Goal: Task Accomplishment & Management: Complete application form

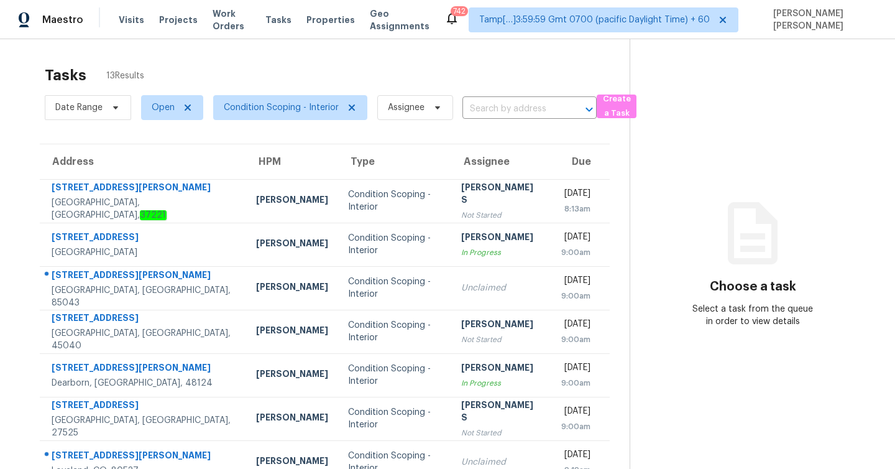
scroll to position [178, 0]
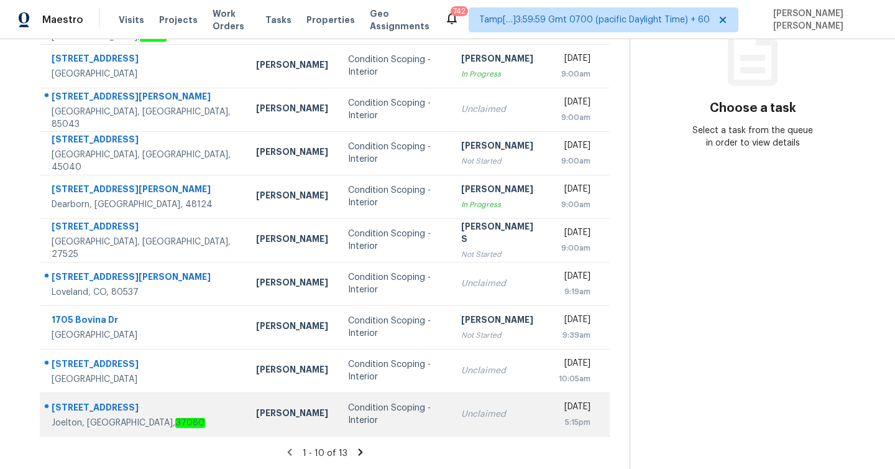
click at [349, 410] on div "Condition Scoping - Interior" at bounding box center [394, 413] width 93 height 25
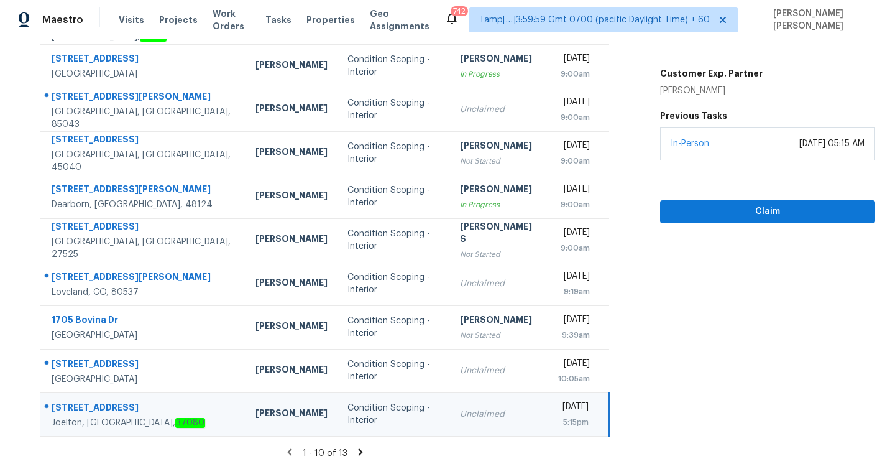
scroll to position [0, 0]
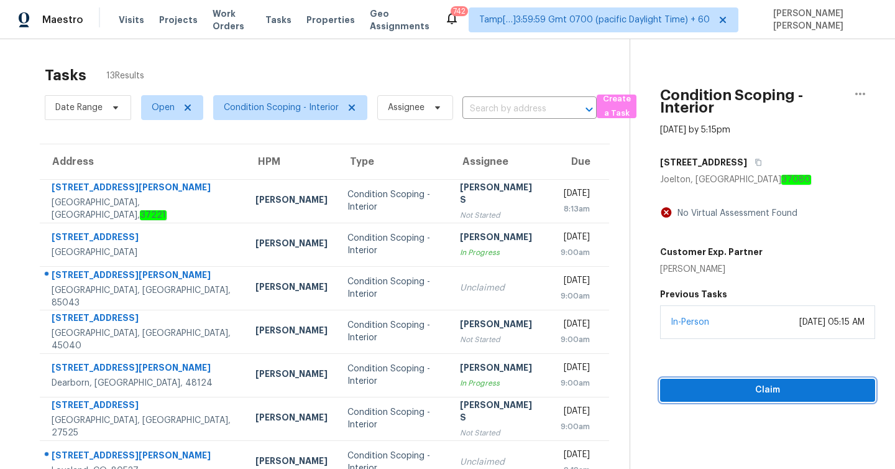
click at [741, 390] on span "Claim" at bounding box center [767, 390] width 195 height 16
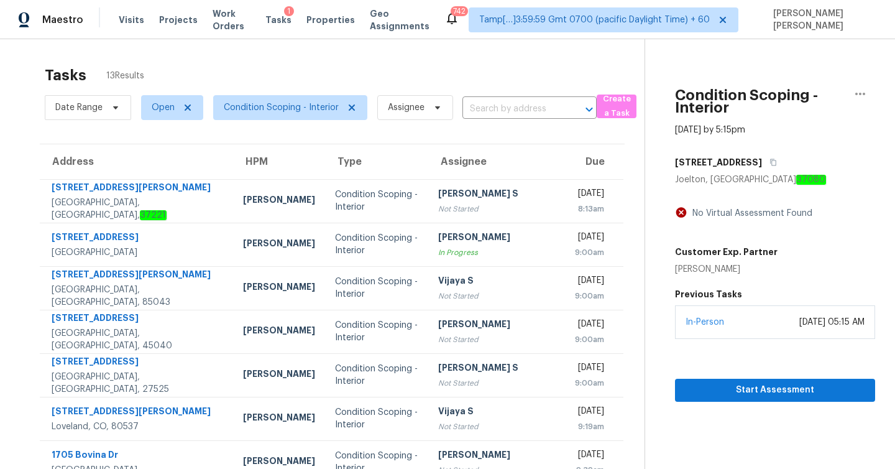
scroll to position [178, 0]
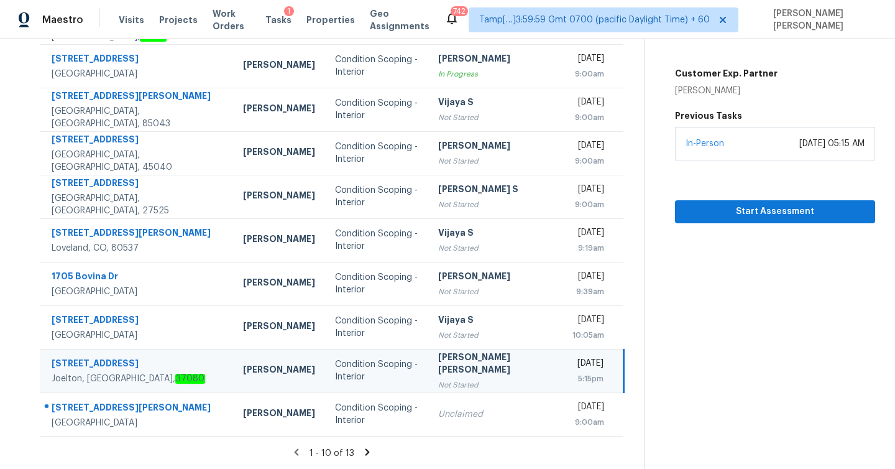
click at [362, 451] on icon at bounding box center [367, 451] width 11 height 11
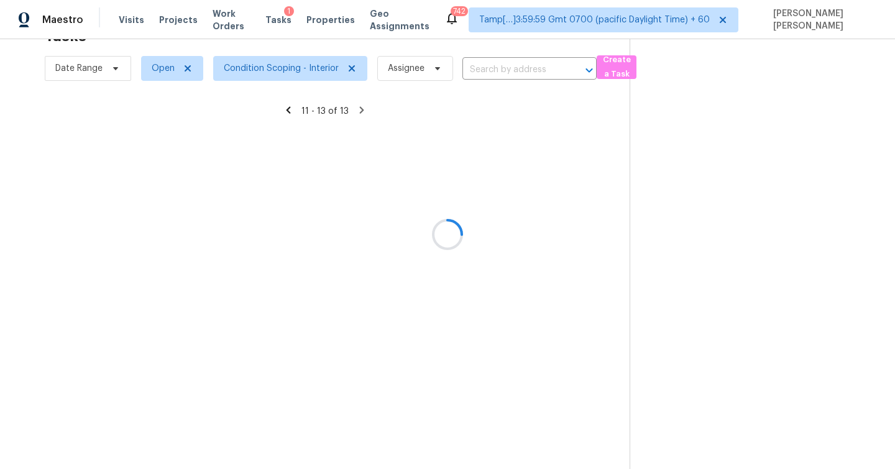
scroll to position [39, 0]
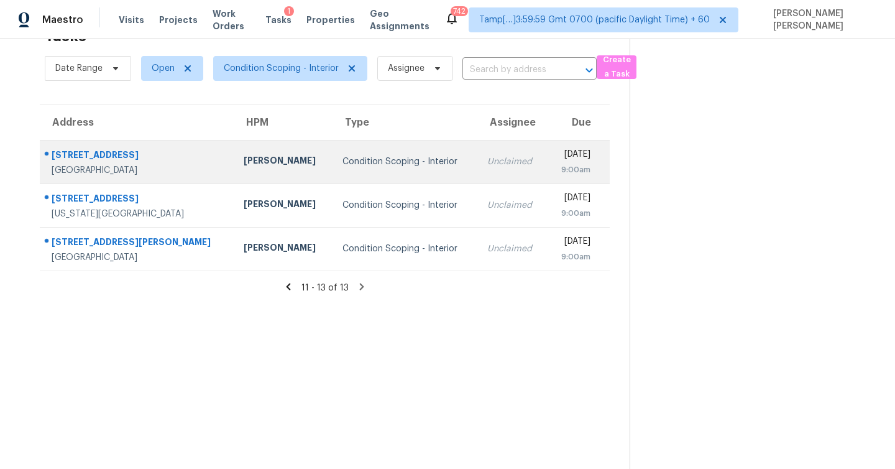
click at [105, 153] on div "[STREET_ADDRESS]" at bounding box center [138, 157] width 172 height 16
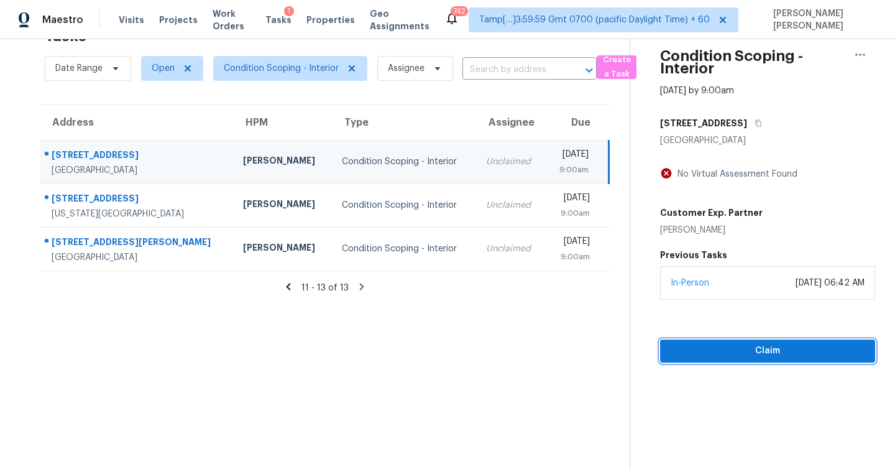
click at [758, 349] on span "Claim" at bounding box center [767, 351] width 195 height 16
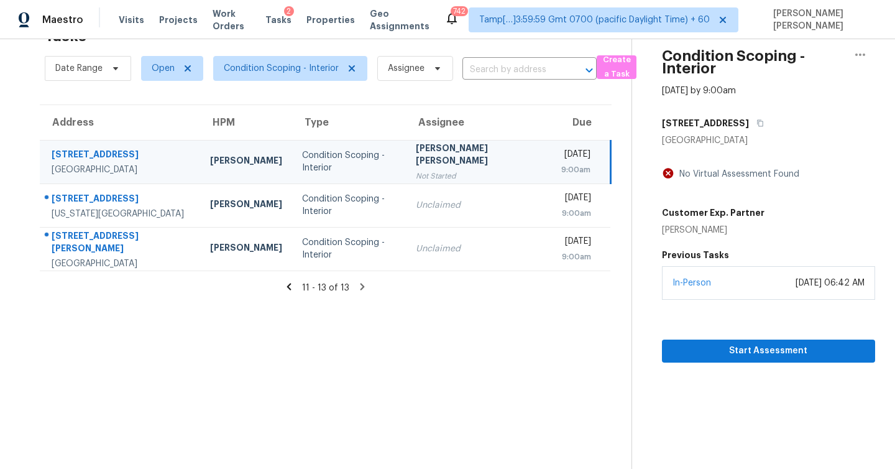
scroll to position [39, 0]
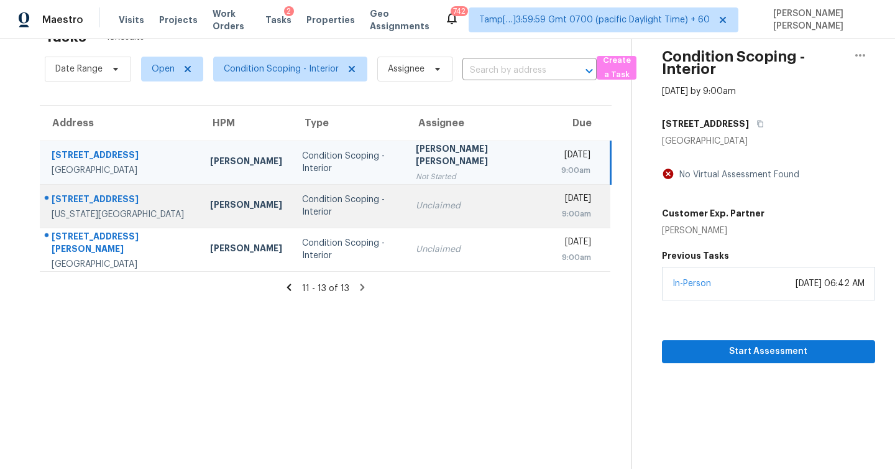
click at [142, 196] on div "[STREET_ADDRESS]" at bounding box center [121, 201] width 139 height 16
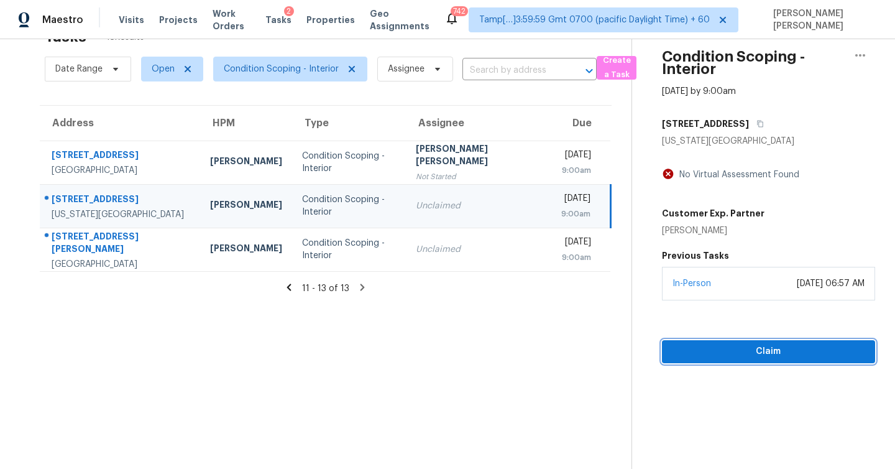
click at [757, 352] on span "Claim" at bounding box center [768, 352] width 193 height 16
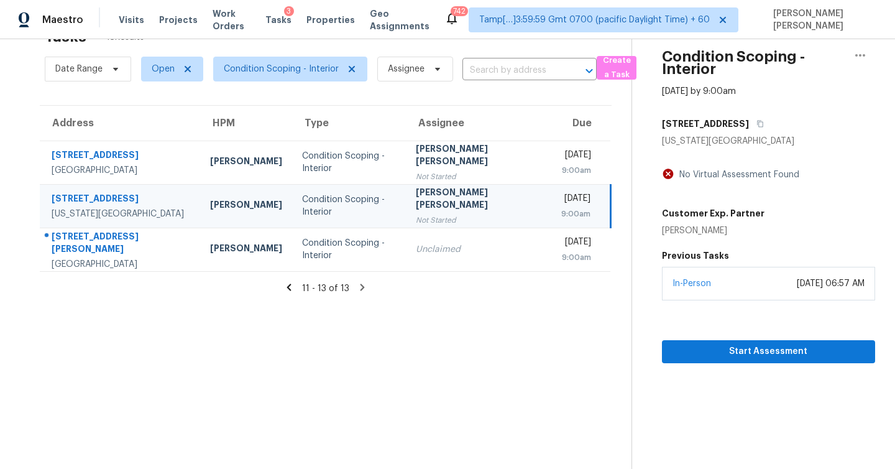
scroll to position [38, 0]
click at [288, 289] on icon at bounding box center [289, 287] width 4 height 7
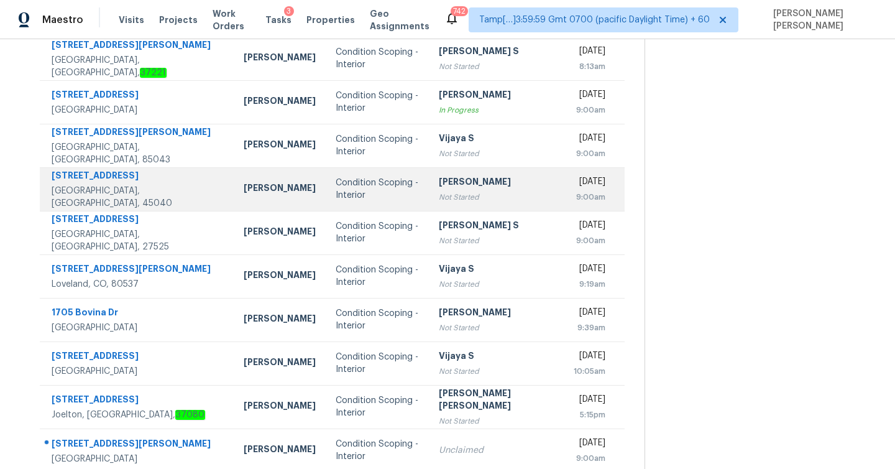
scroll to position [178, 0]
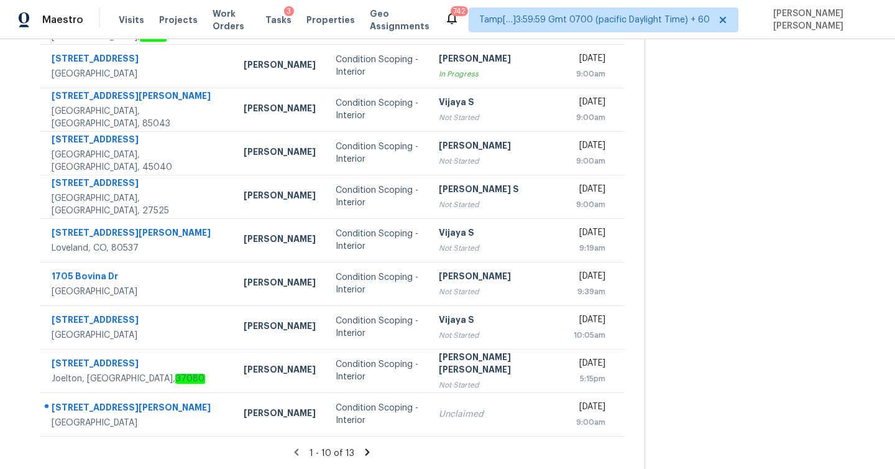
click at [362, 450] on icon at bounding box center [367, 451] width 11 height 11
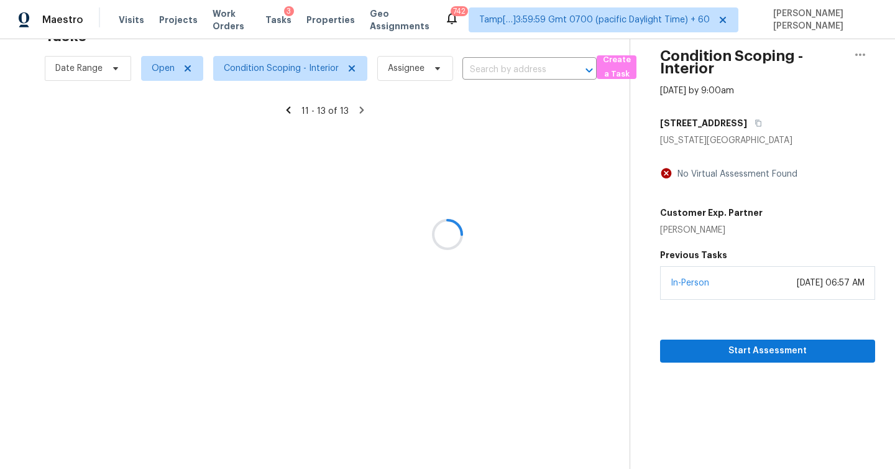
scroll to position [39, 0]
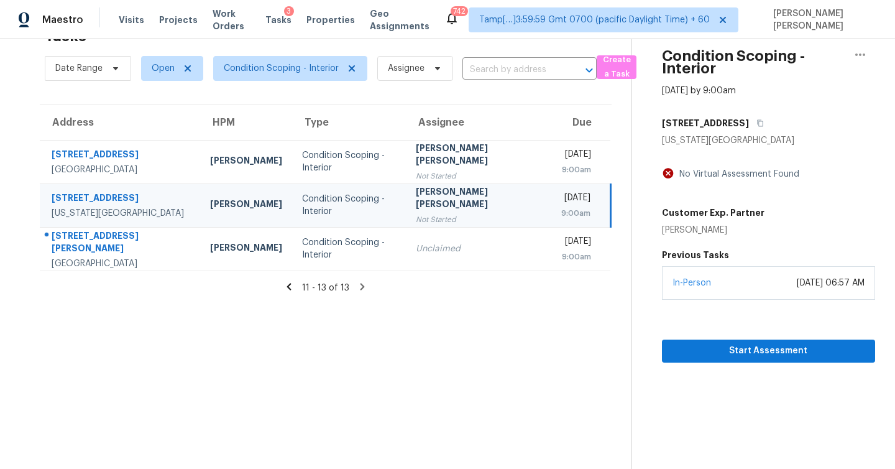
click at [288, 283] on icon at bounding box center [288, 286] width 11 height 11
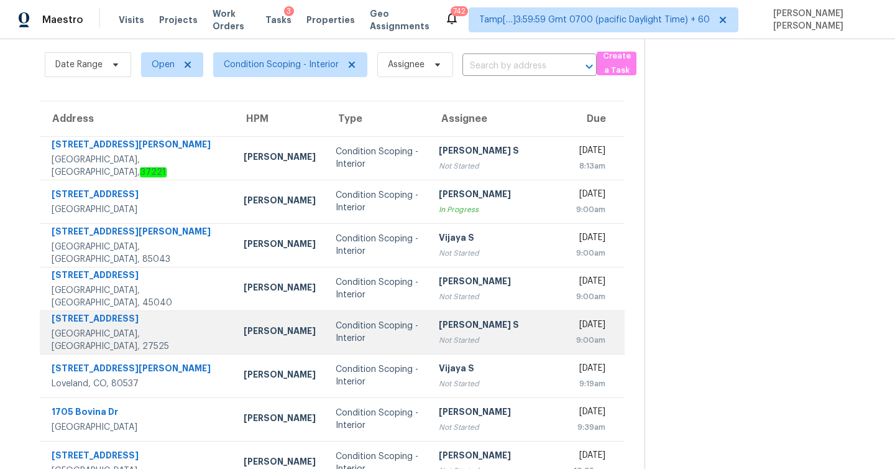
scroll to position [178, 0]
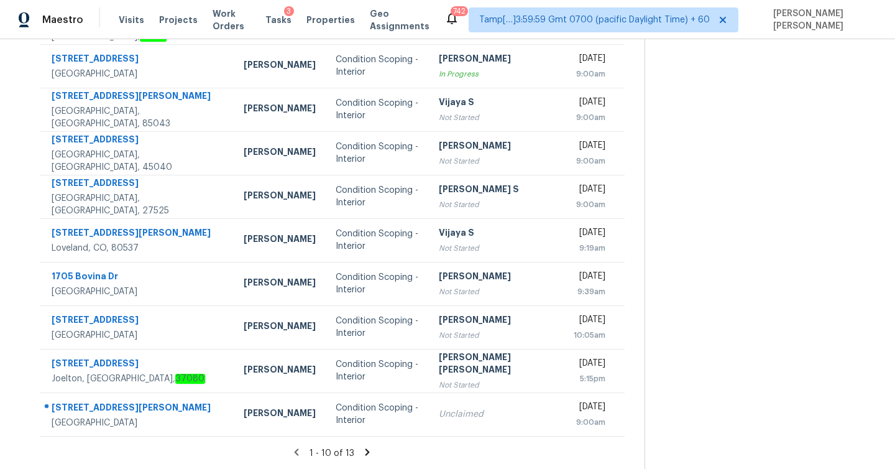
click at [362, 449] on icon at bounding box center [367, 451] width 11 height 11
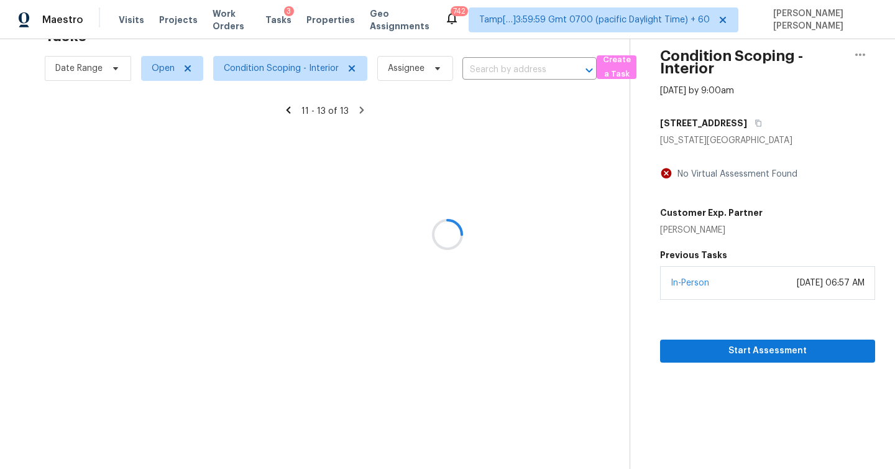
scroll to position [39, 0]
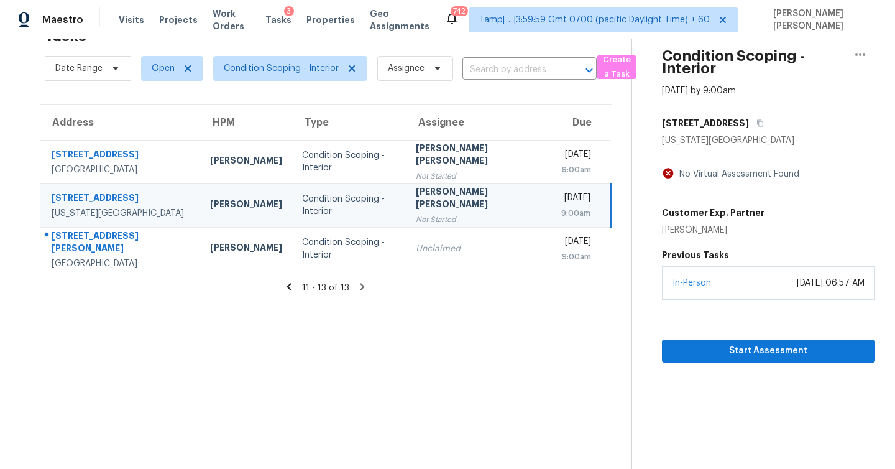
click at [286, 286] on icon at bounding box center [288, 286] width 11 height 11
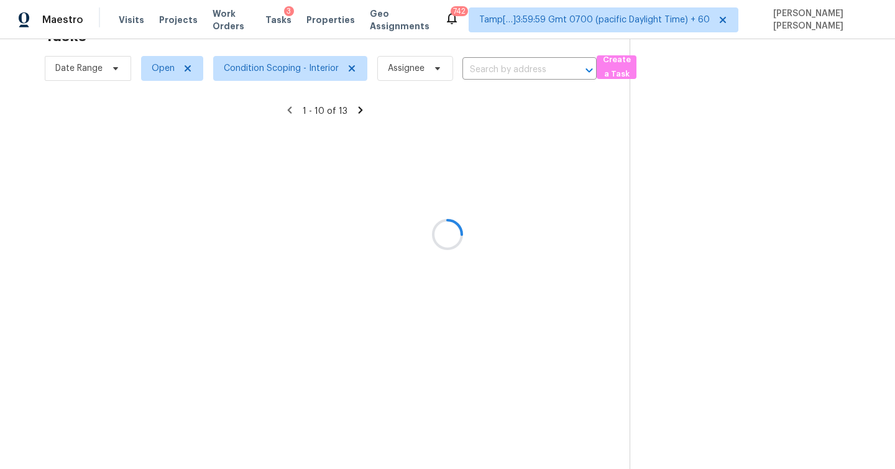
scroll to position [178, 0]
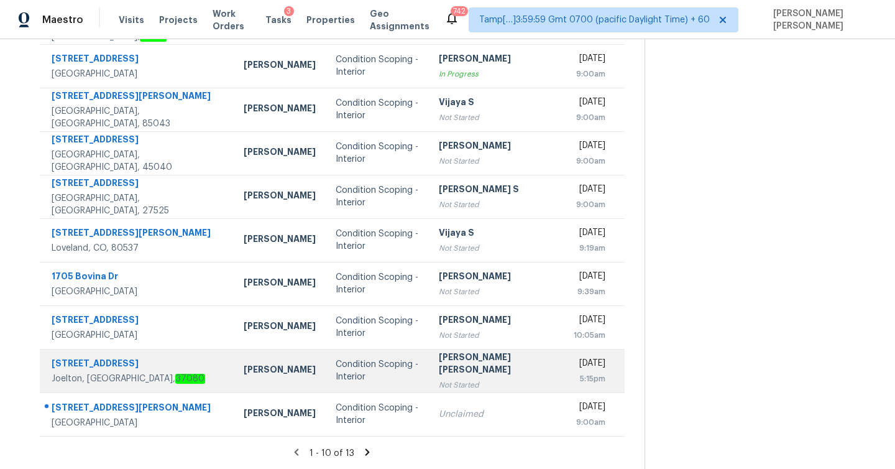
click at [146, 359] on div "[STREET_ADDRESS]" at bounding box center [138, 365] width 172 height 16
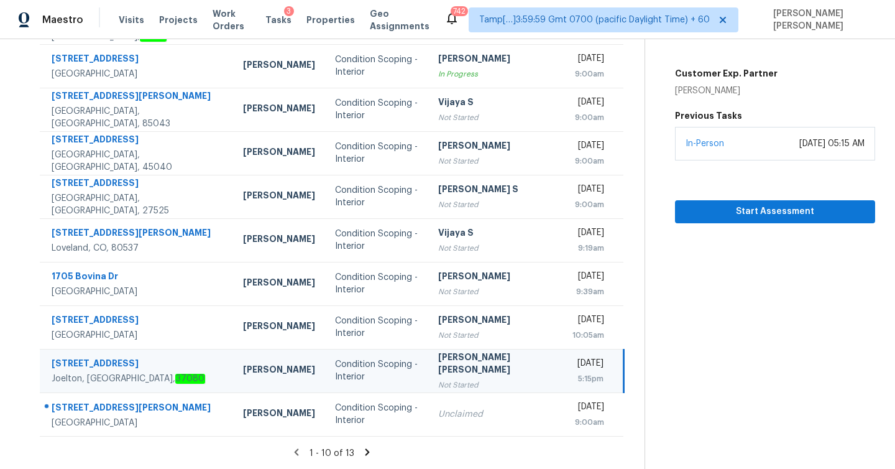
scroll to position [0, 0]
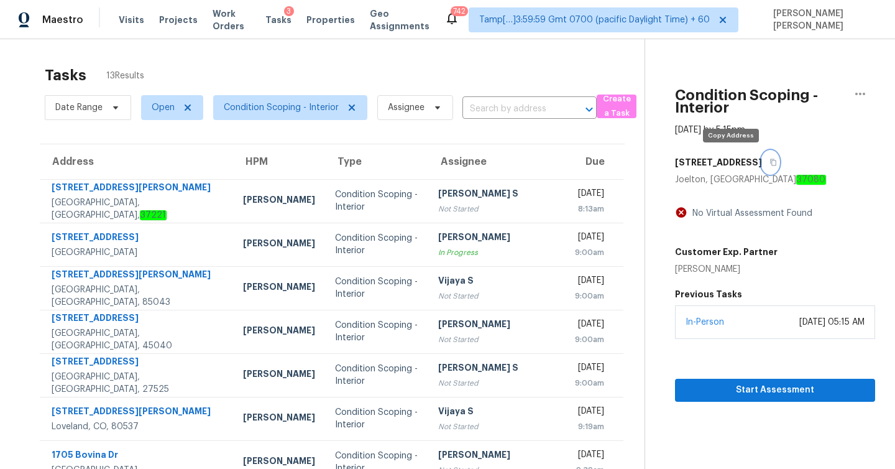
click at [769, 162] on icon "button" at bounding box center [772, 161] width 7 height 7
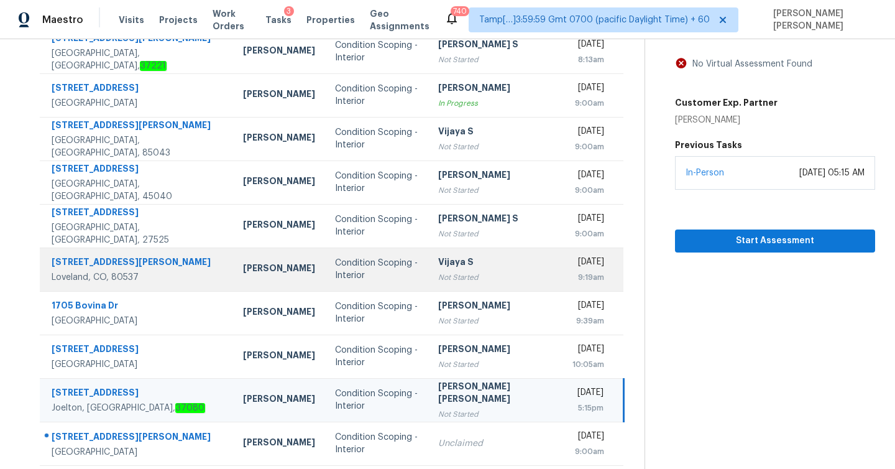
scroll to position [178, 0]
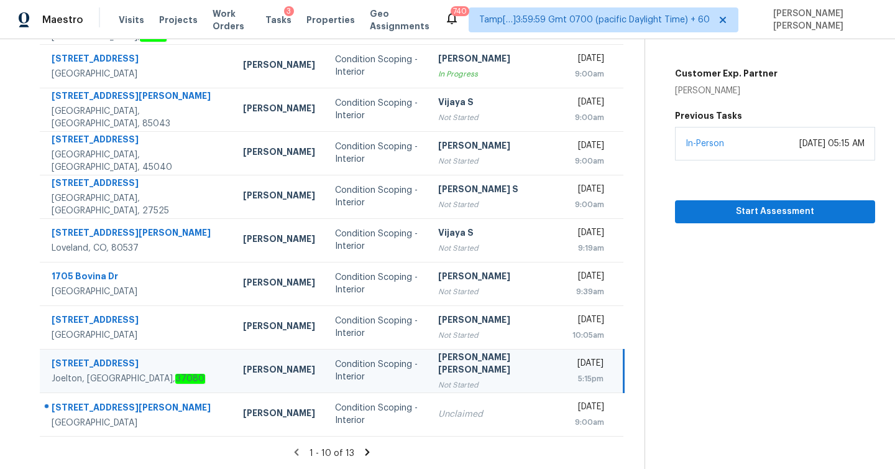
click at [405, 370] on td "Condition Scoping - Interior" at bounding box center [376, 370] width 103 height 43
click at [362, 454] on icon at bounding box center [367, 451] width 11 height 11
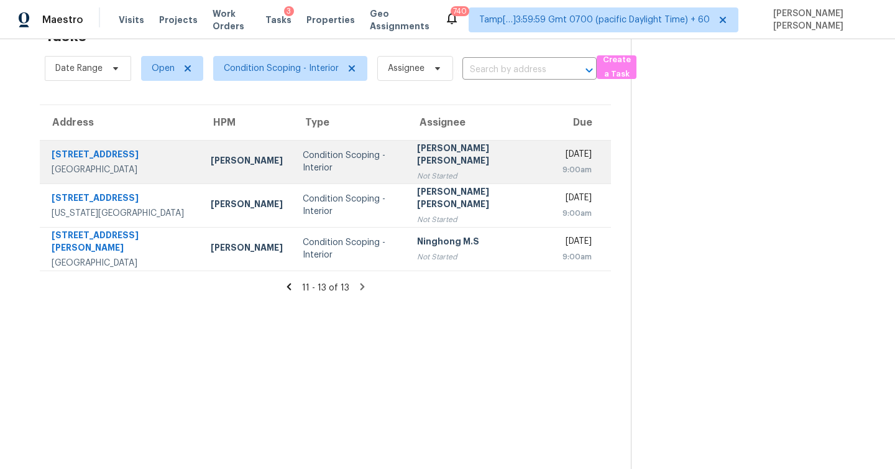
click at [466, 162] on div "[PERSON_NAME] [PERSON_NAME]" at bounding box center [480, 156] width 126 height 28
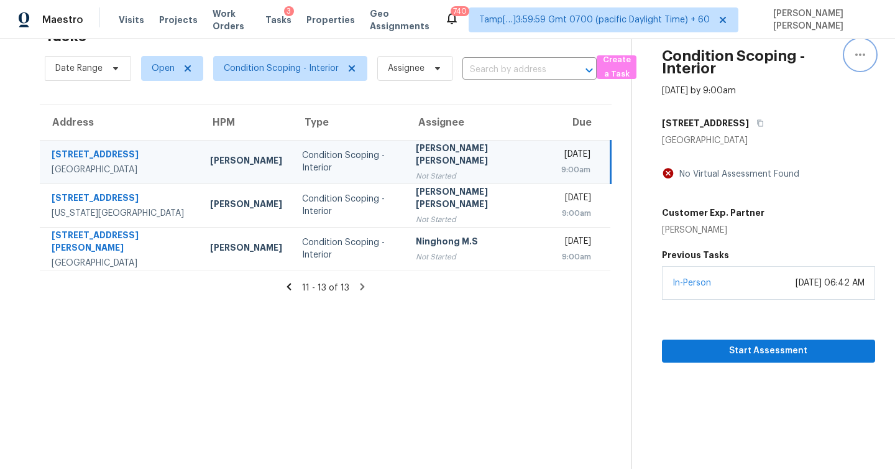
click at [862, 45] on button "button" at bounding box center [860, 55] width 30 height 30
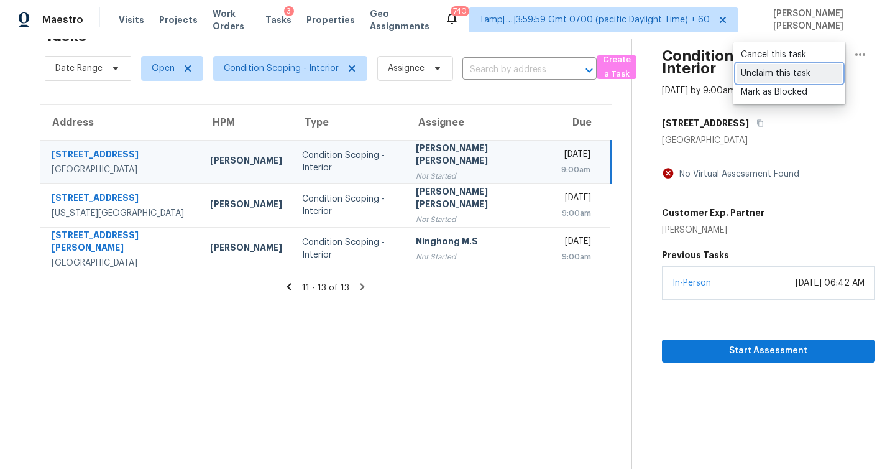
click at [819, 74] on div "Unclaim this task" at bounding box center [789, 73] width 97 height 12
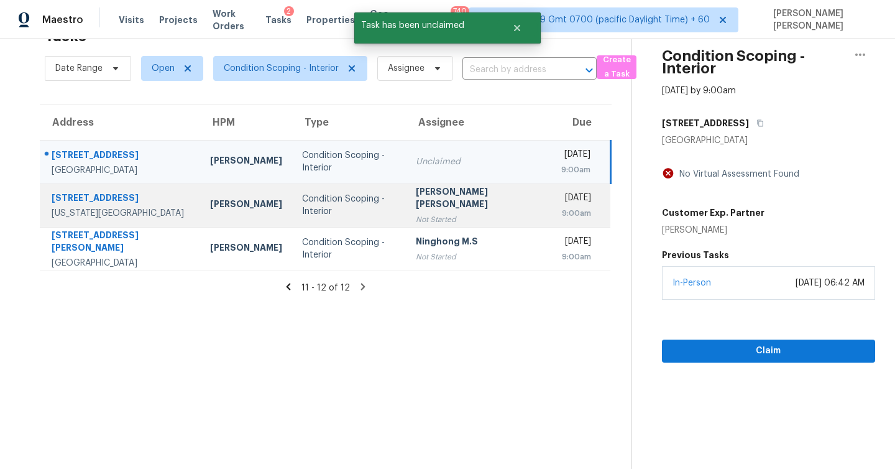
click at [436, 213] on div "Not Started" at bounding box center [478, 219] width 125 height 12
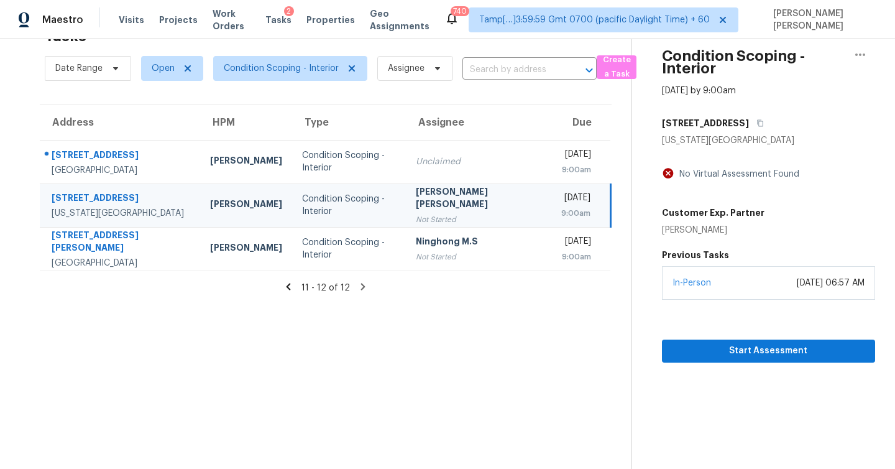
click at [289, 284] on icon at bounding box center [288, 286] width 4 height 7
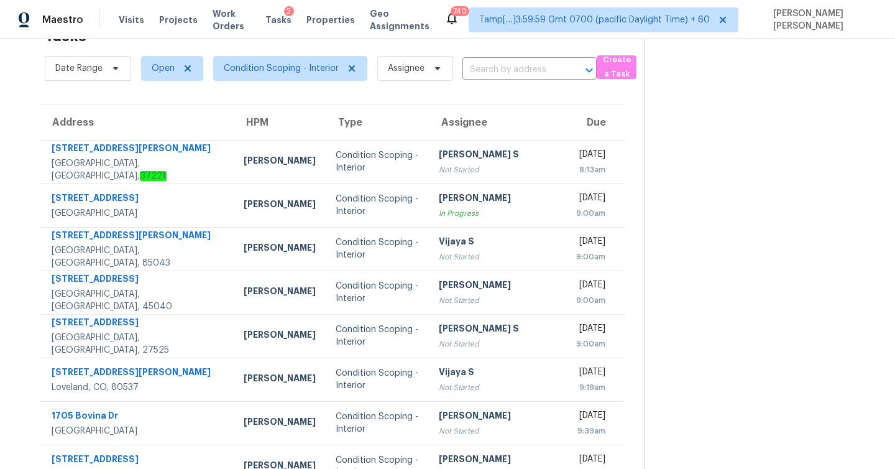
scroll to position [178, 0]
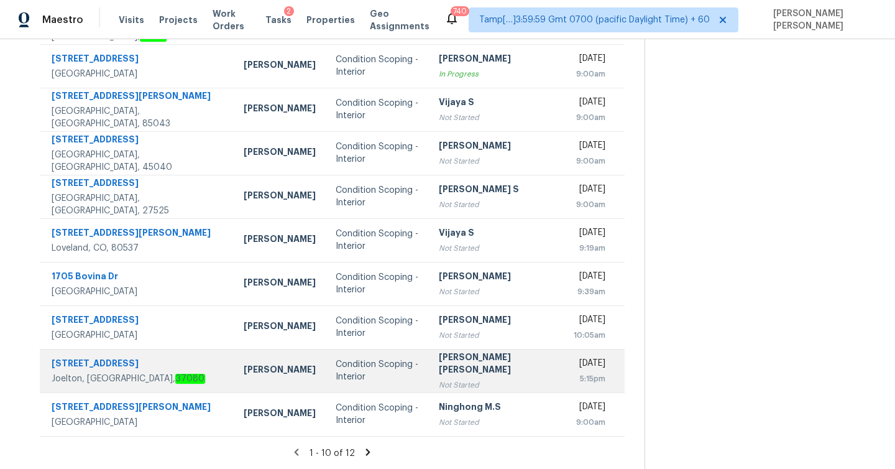
click at [440, 368] on div "[PERSON_NAME] [PERSON_NAME]" at bounding box center [496, 364] width 115 height 28
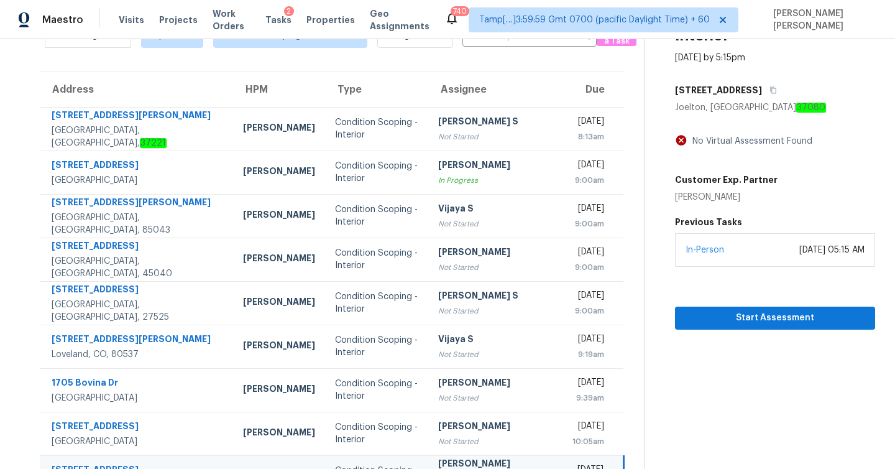
scroll to position [0, 0]
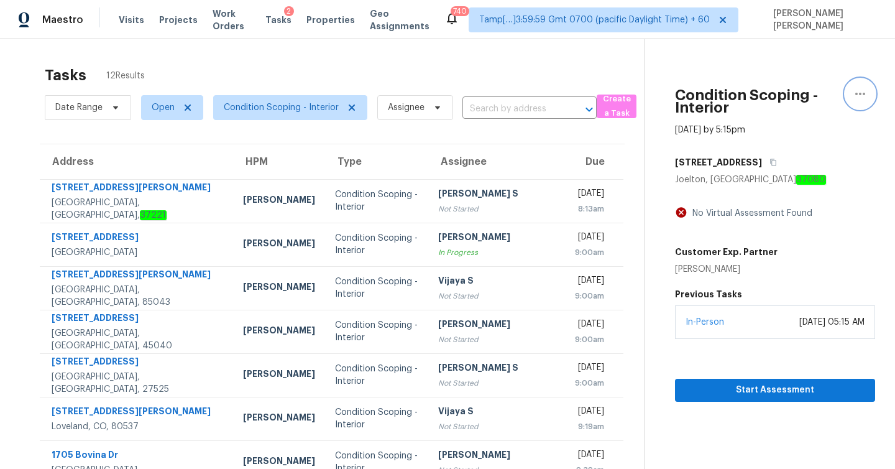
click at [860, 90] on icon "button" at bounding box center [860, 93] width 15 height 15
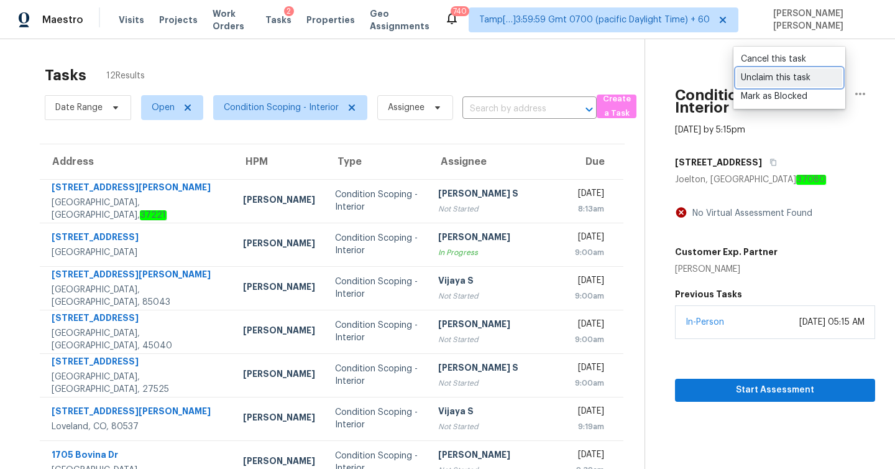
click at [810, 81] on div "Unclaim this task" at bounding box center [789, 77] width 97 height 12
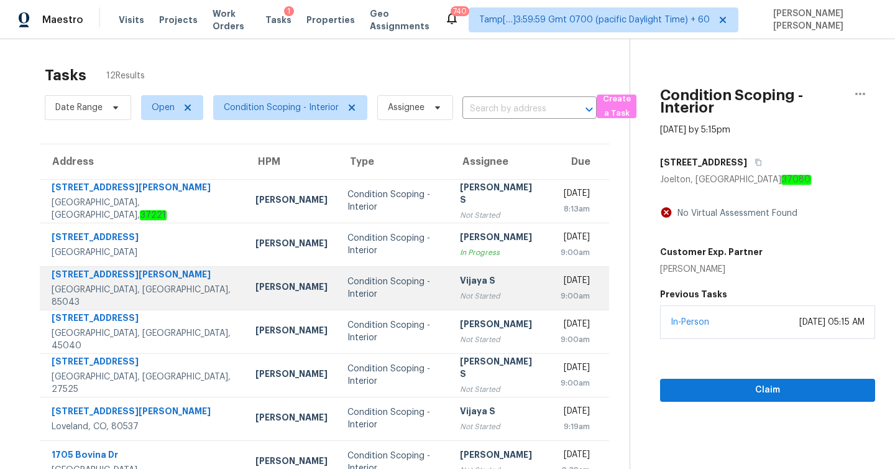
scroll to position [178, 0]
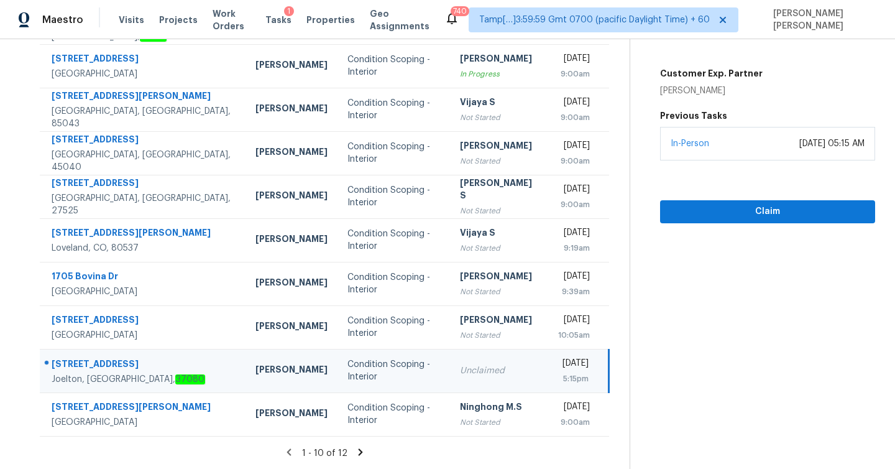
click at [359, 451] on icon at bounding box center [361, 451] width 4 height 7
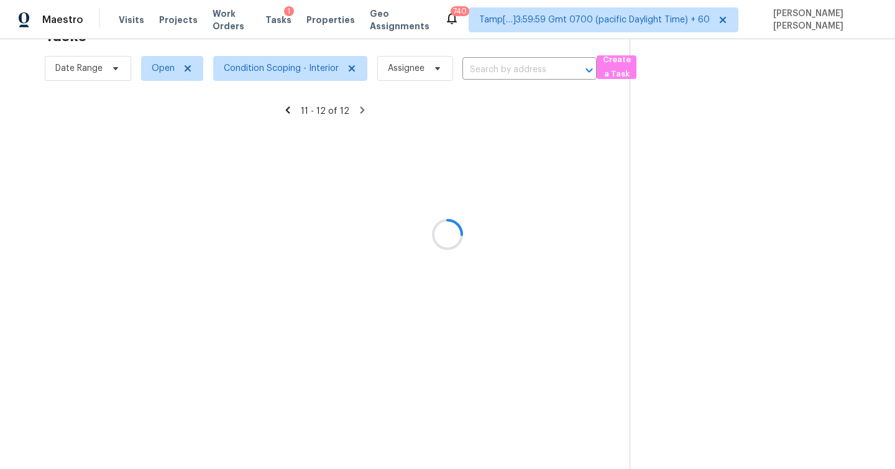
scroll to position [39, 0]
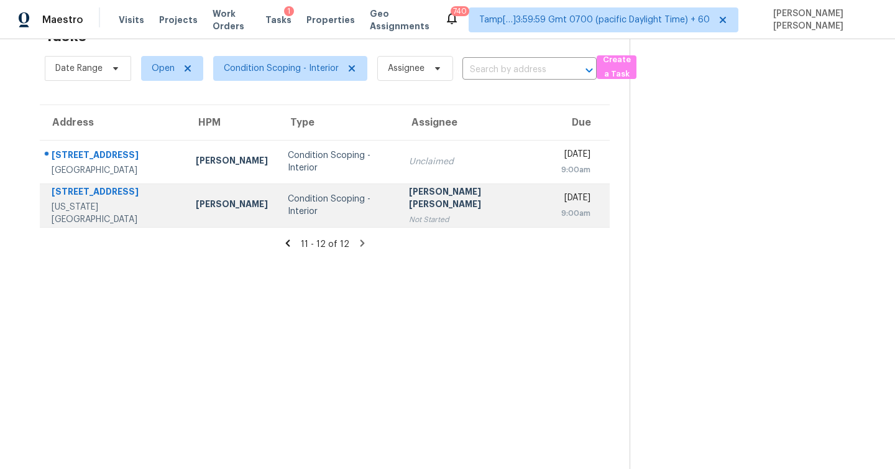
click at [104, 196] on div "[STREET_ADDRESS]" at bounding box center [114, 193] width 124 height 16
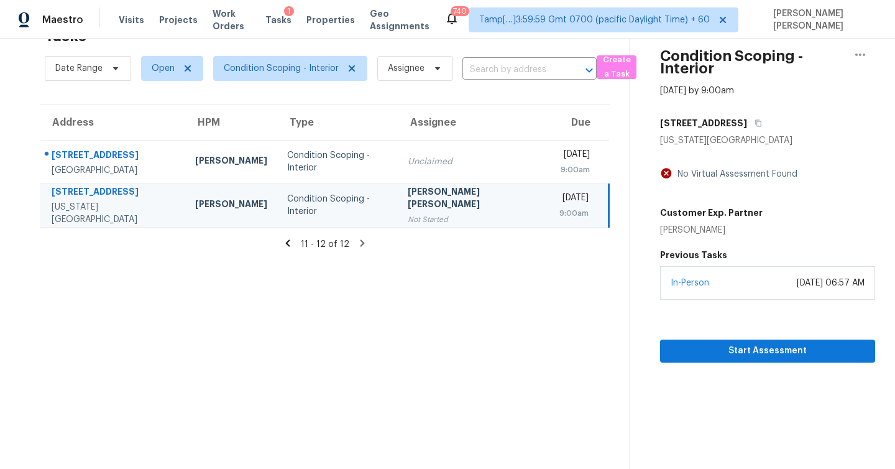
scroll to position [0, 0]
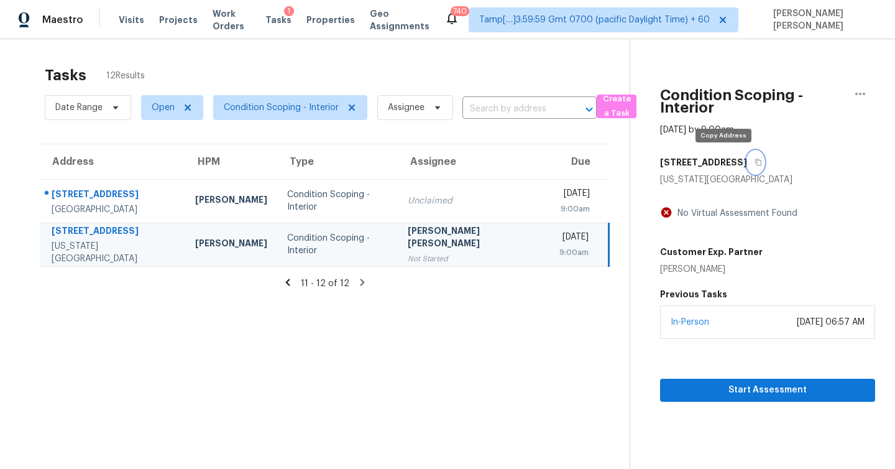
click at [755, 163] on icon "button" at bounding box center [758, 162] width 6 height 7
click at [754, 163] on icon "button" at bounding box center [757, 161] width 7 height 7
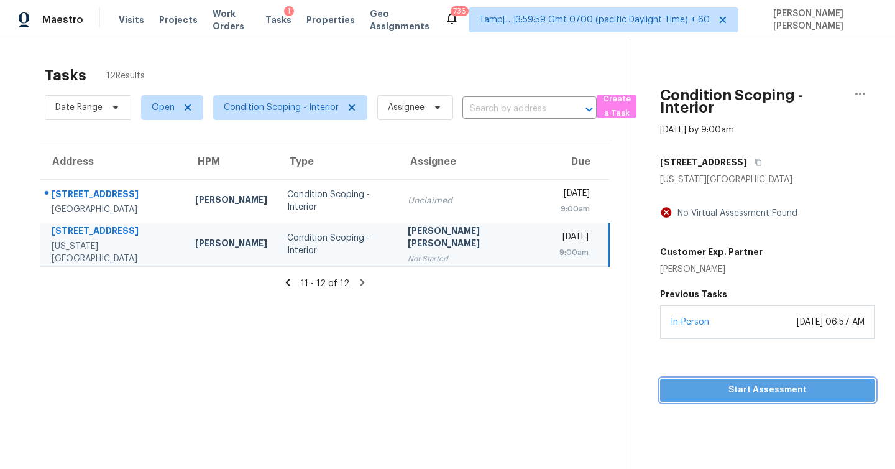
click at [775, 386] on span "Start Assessment" at bounding box center [767, 390] width 195 height 16
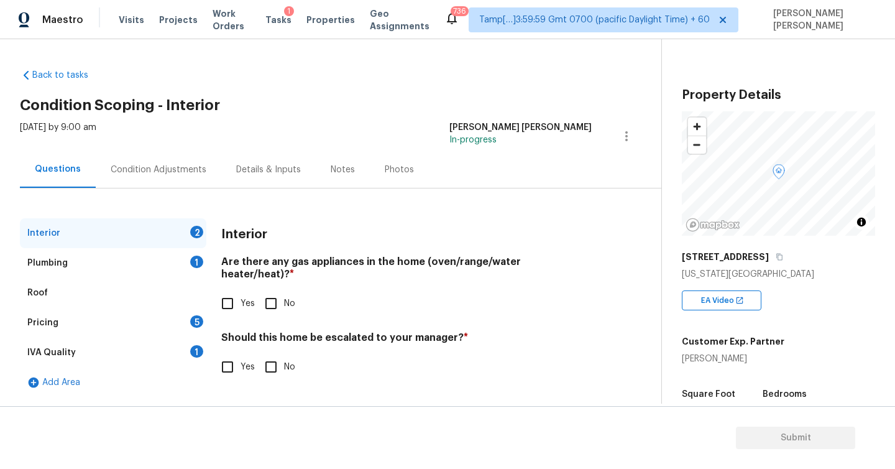
click at [224, 292] on input "Yes" at bounding box center [227, 303] width 26 height 26
checkbox input "true"
click at [52, 263] on div "Plumbing" at bounding box center [47, 263] width 40 height 12
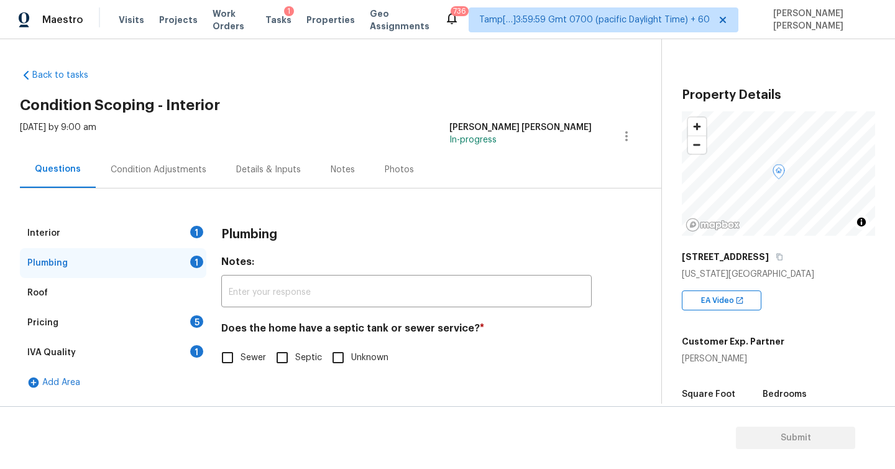
click at [227, 359] on input "Sewer" at bounding box center [227, 357] width 26 height 26
checkbox input "true"
click at [56, 321] on div "Pricing" at bounding box center [42, 322] width 31 height 12
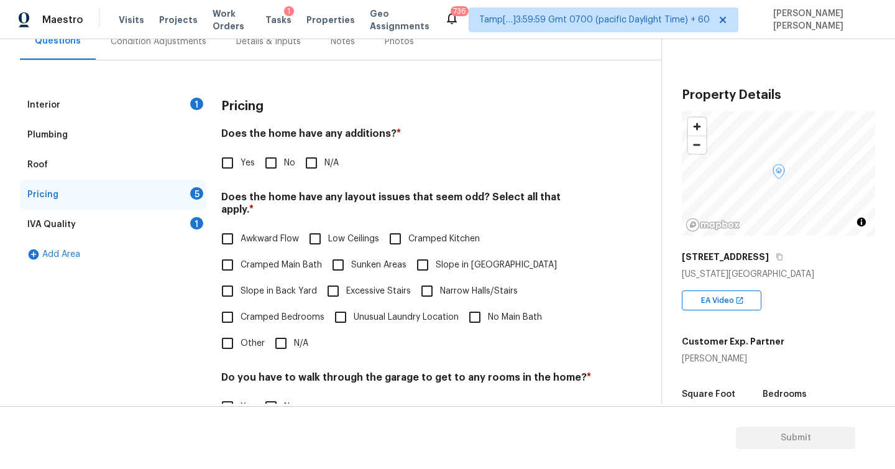
scroll to position [127, 0]
click at [270, 168] on input "No" at bounding box center [271, 163] width 26 height 26
checkbox input "true"
click at [317, 228] on input "Low Ceilings" at bounding box center [315, 239] width 26 height 26
checkbox input "true"
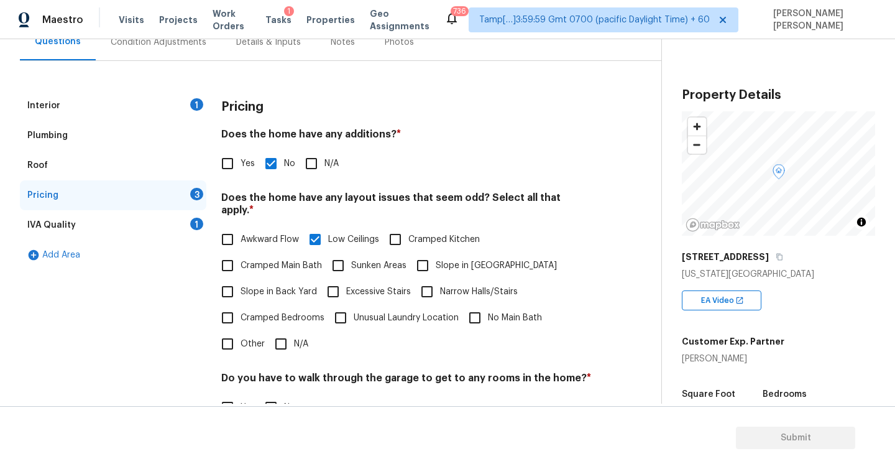
click at [396, 226] on input "Cramped Kitchen" at bounding box center [395, 239] width 26 height 26
checkbox input "true"
click at [337, 252] on input "Sunken Areas" at bounding box center [338, 265] width 26 height 26
checkbox input "true"
click at [229, 307] on input "Cramped Bedrooms" at bounding box center [227, 317] width 26 height 26
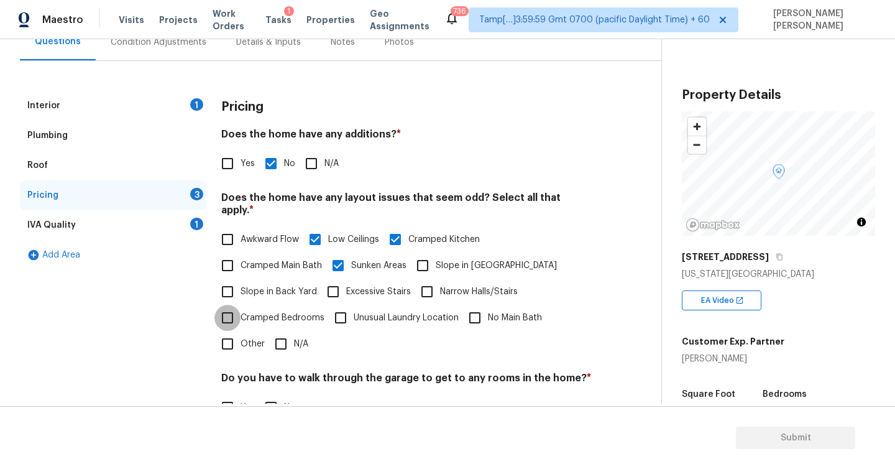
checkbox input "true"
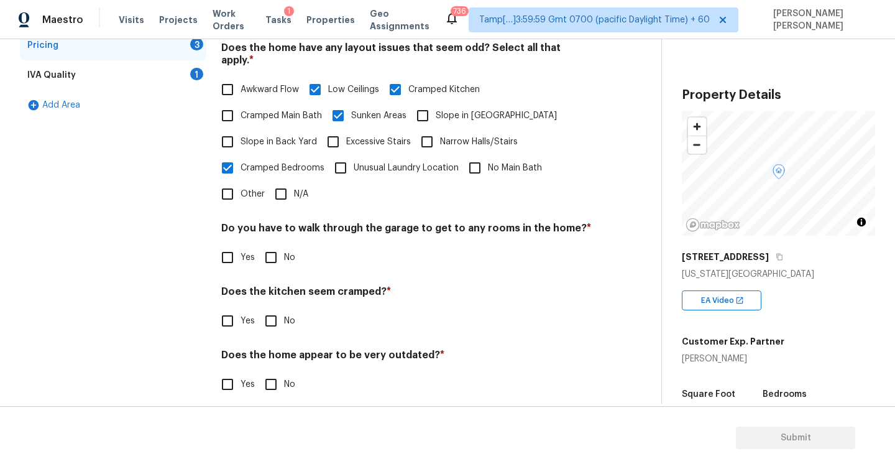
click at [53, 78] on div "IVA Quality" at bounding box center [51, 75] width 48 height 12
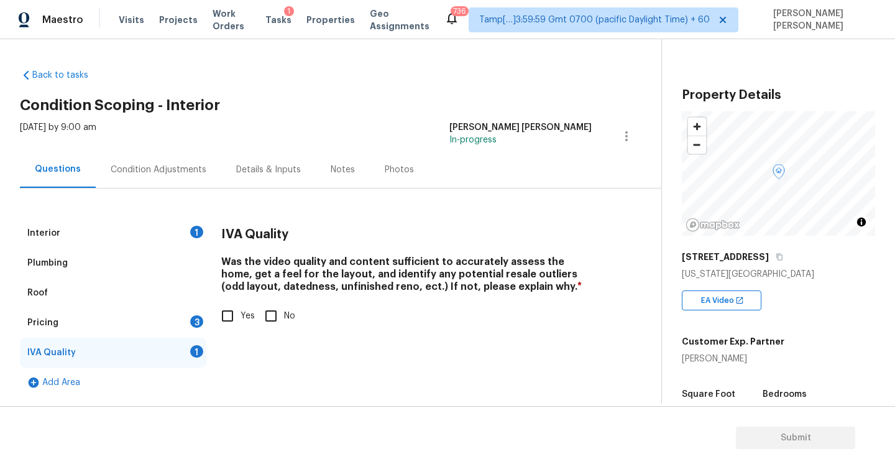
scroll to position [0, 0]
click at [228, 316] on input "Yes" at bounding box center [227, 316] width 26 height 26
checkbox input "true"
click at [165, 156] on div "Condition Adjustments" at bounding box center [159, 169] width 126 height 37
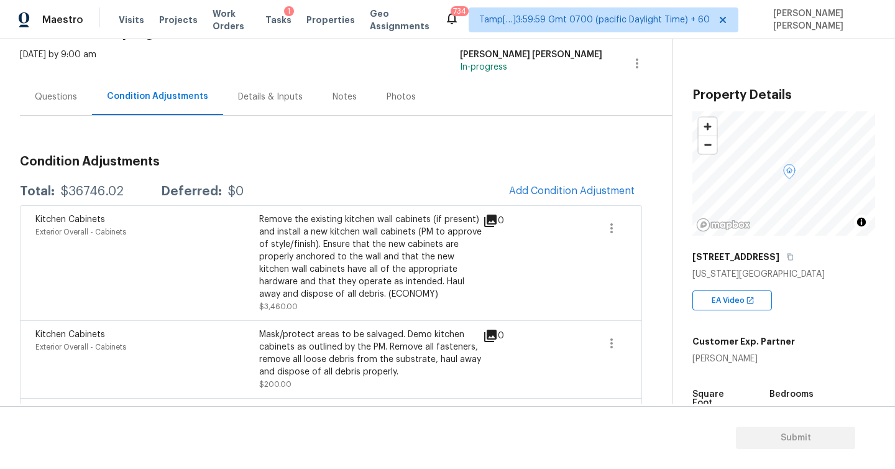
scroll to position [50, 0]
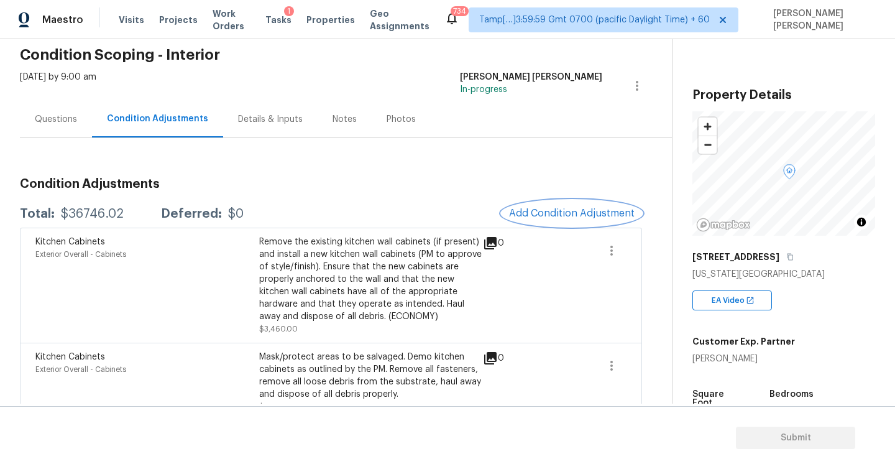
click at [546, 216] on span "Add Condition Adjustment" at bounding box center [572, 213] width 126 height 11
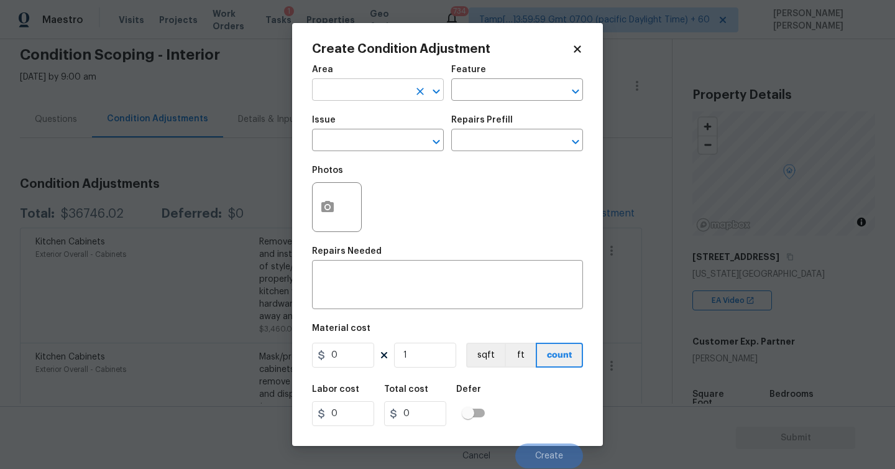
click at [347, 93] on input "text" at bounding box center [360, 90] width 97 height 19
type input "Interior Overall"
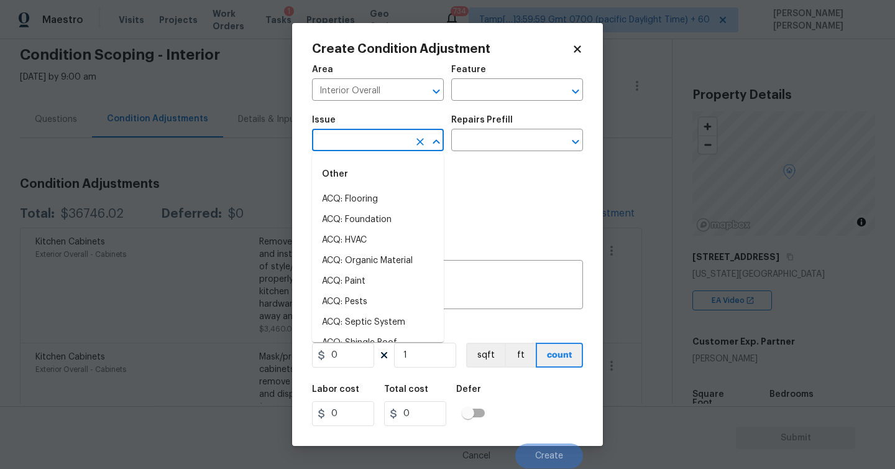
click at [355, 137] on input "text" at bounding box center [360, 141] width 97 height 19
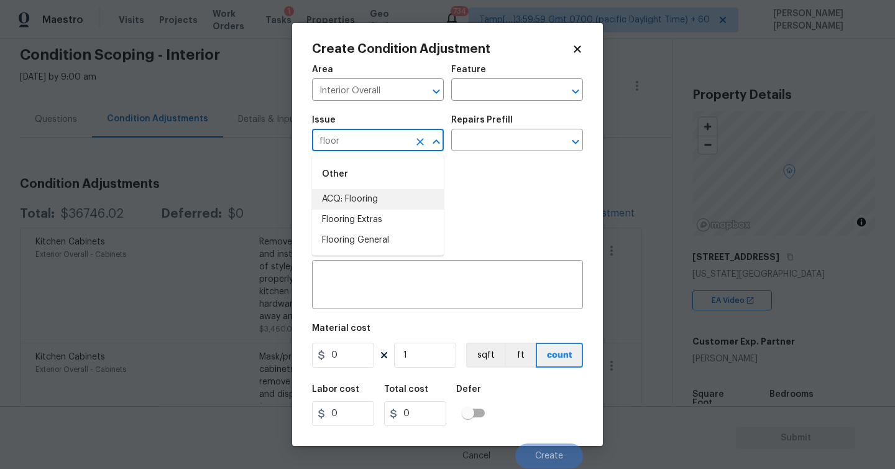
click at [332, 196] on li "ACQ: Flooring" at bounding box center [378, 199] width 132 height 21
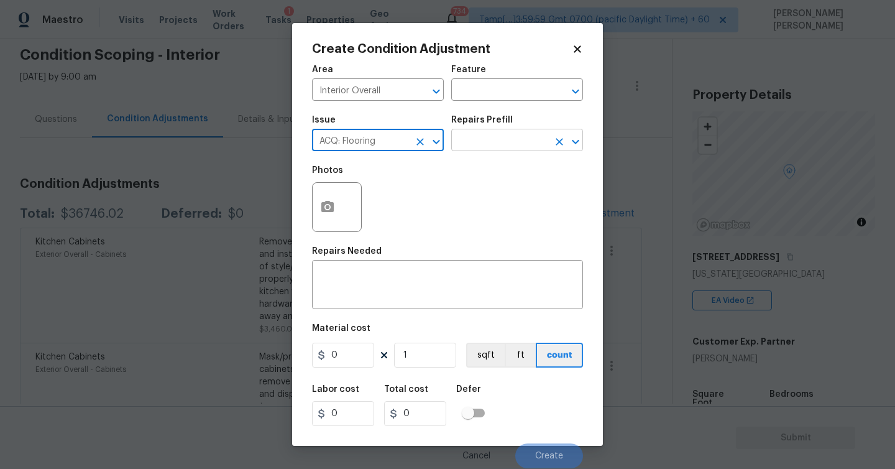
type input "ACQ: Flooring"
click at [486, 143] on input "text" at bounding box center [499, 141] width 97 height 19
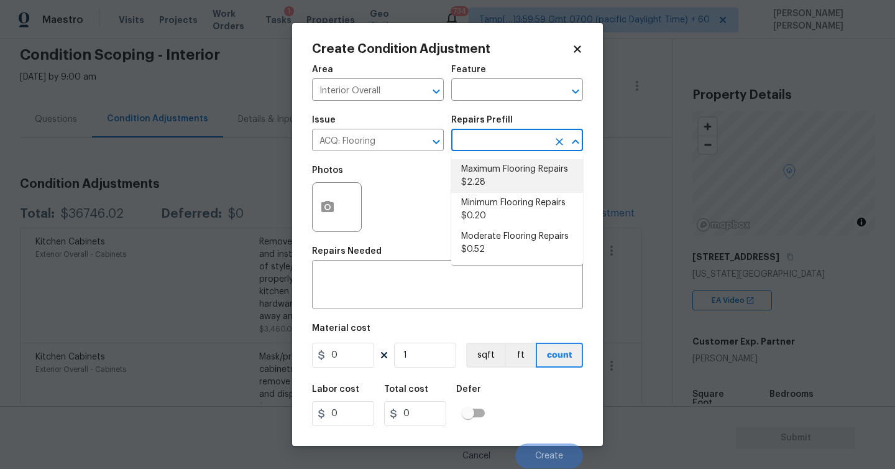
click at [511, 168] on li "Maximum Flooring Repairs $2.28" at bounding box center [517, 176] width 132 height 34
type input "Acquisition"
type textarea "Acquisition Scope: Maximum flooring repairs"
type input "2.28"
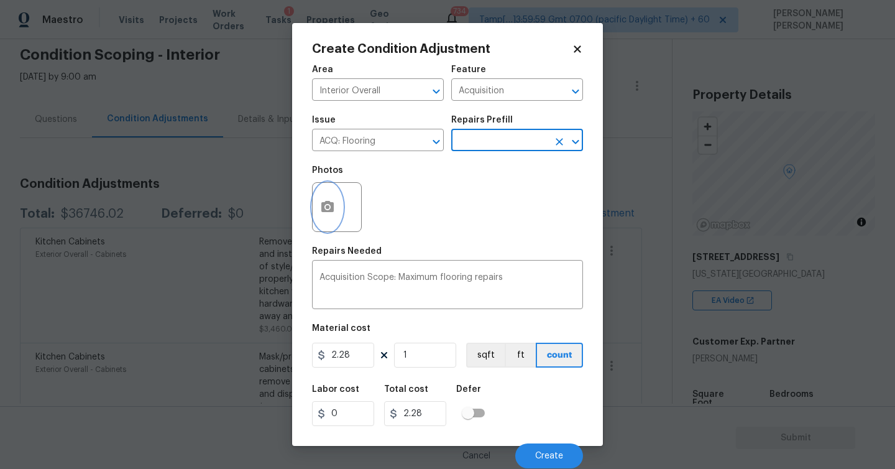
click at [326, 204] on icon "button" at bounding box center [327, 206] width 12 height 11
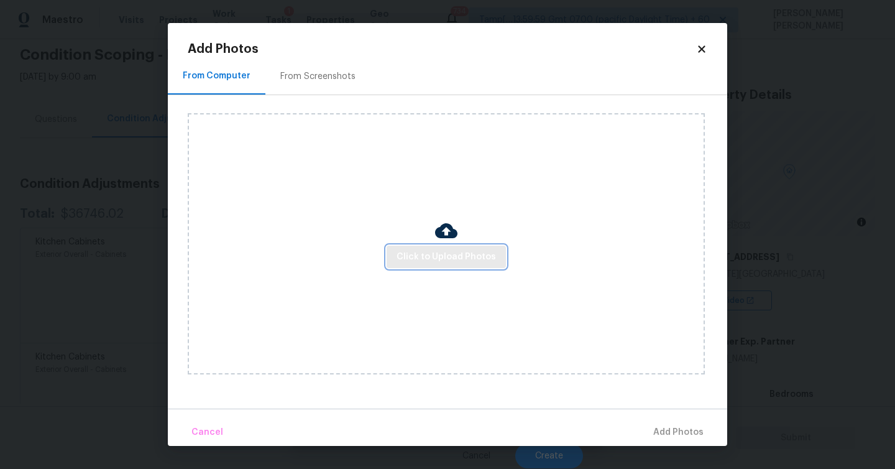
click at [423, 254] on span "Click to Upload Photos" at bounding box center [445, 257] width 99 height 16
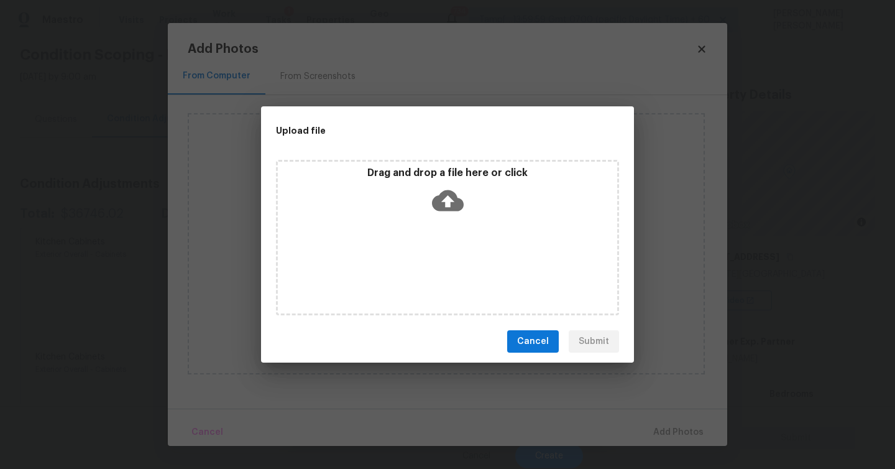
click at [432, 201] on icon at bounding box center [448, 200] width 32 height 21
click at [454, 202] on icon at bounding box center [448, 200] width 32 height 21
click at [695, 53] on div "Upload file Drag and drop a file here or click Cancel Submit" at bounding box center [447, 234] width 895 height 469
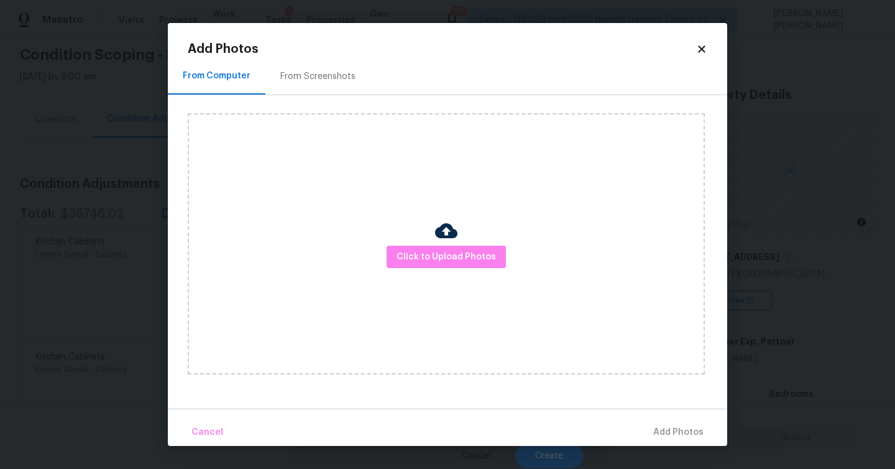
click at [710, 56] on div "Add Photos From Computer From Screenshots Click to Upload Photos Cancel Add Pho…" at bounding box center [447, 234] width 559 height 423
click at [700, 47] on icon at bounding box center [701, 48] width 7 height 7
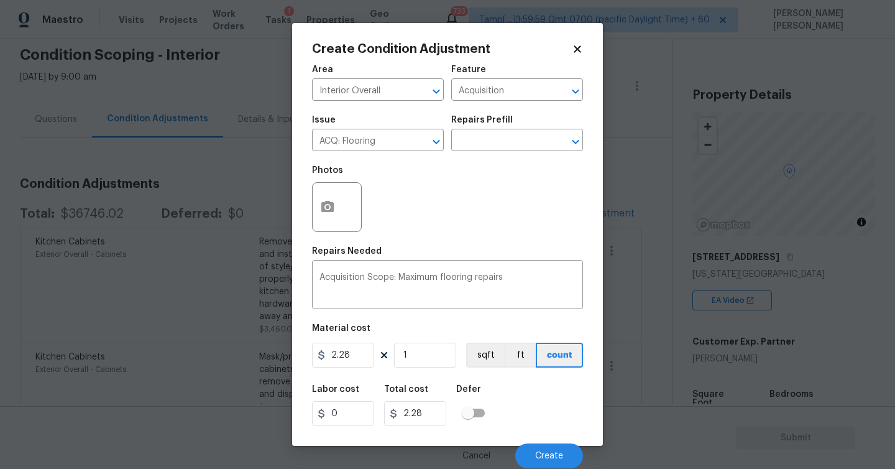
click at [580, 49] on icon at bounding box center [577, 48] width 11 height 11
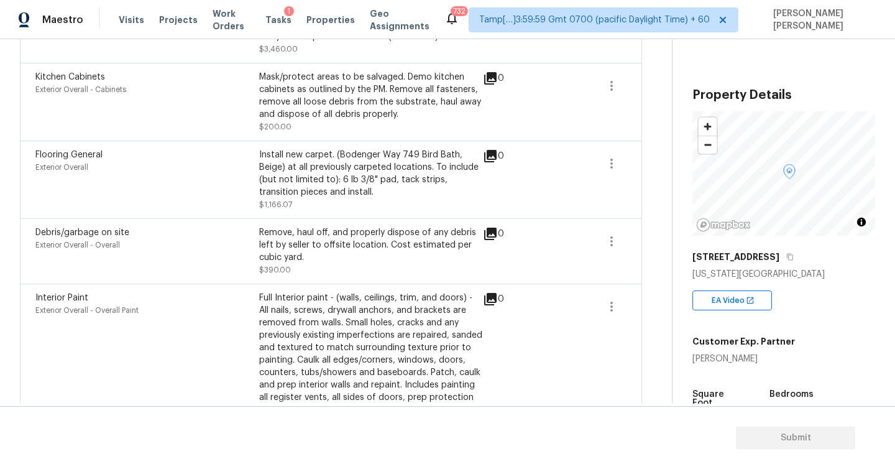
scroll to position [0, 0]
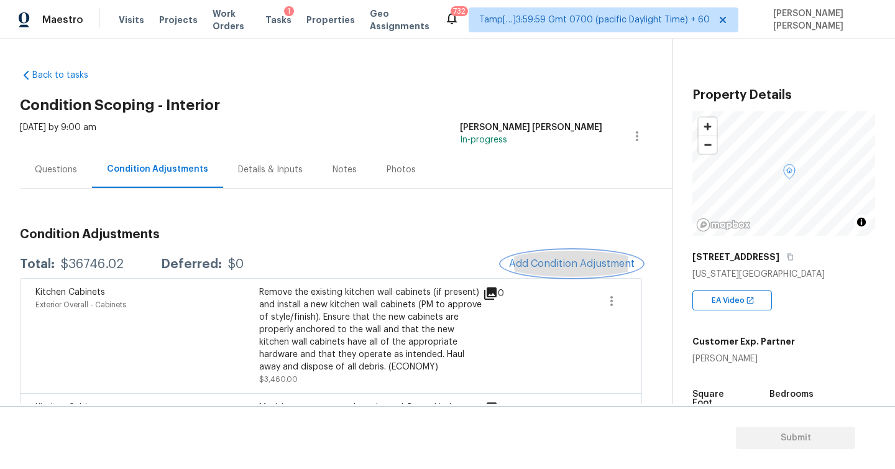
click at [569, 261] on span "Add Condition Adjustment" at bounding box center [572, 263] width 126 height 11
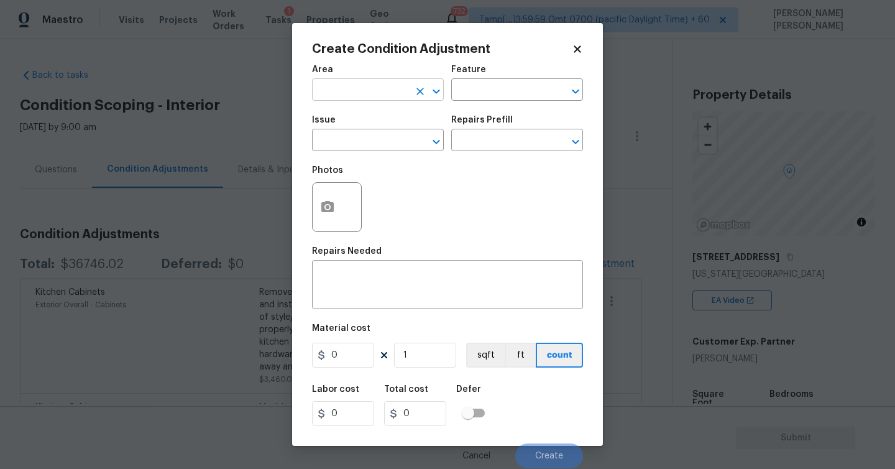
click at [398, 92] on input "text" at bounding box center [360, 90] width 97 height 19
click at [416, 142] on icon "Clear" at bounding box center [420, 141] width 12 height 12
type input "Interior Overall"
click at [386, 142] on input "text" at bounding box center [360, 141] width 97 height 19
type input "Pet Odor"
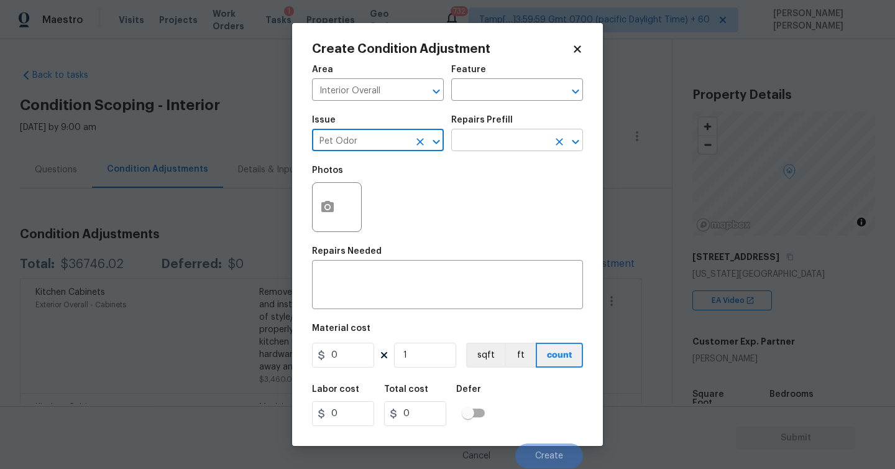
click at [507, 139] on input "text" at bounding box center [499, 141] width 97 height 19
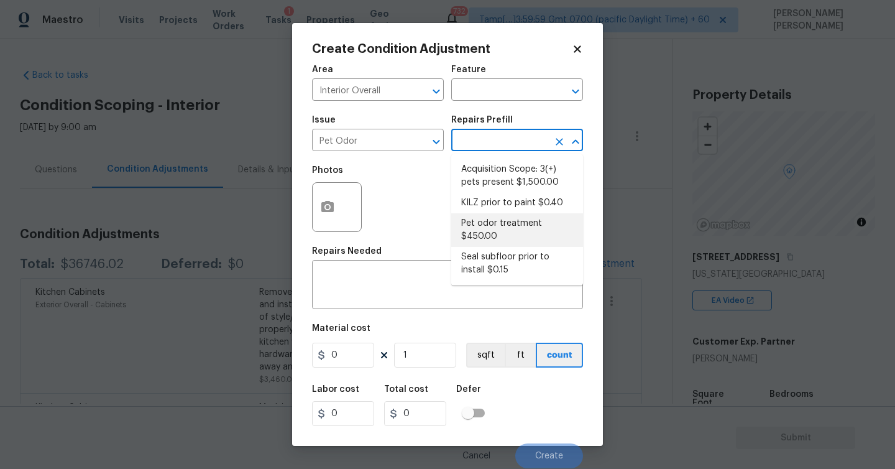
click at [504, 227] on li "Pet odor treatment $450.00" at bounding box center [517, 230] width 132 height 34
type textarea "Complete a chlorine dioxide odor treatment for the home due to heavy odor. This…"
type input "450"
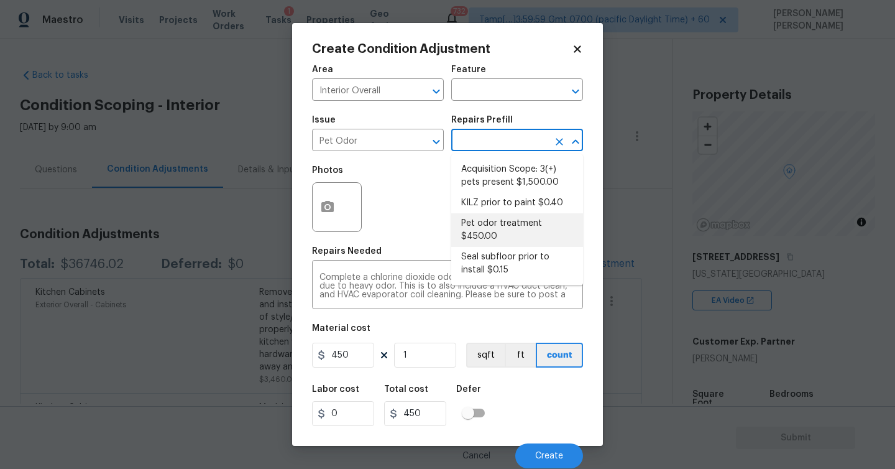
click at [516, 140] on input "text" at bounding box center [499, 141] width 97 height 19
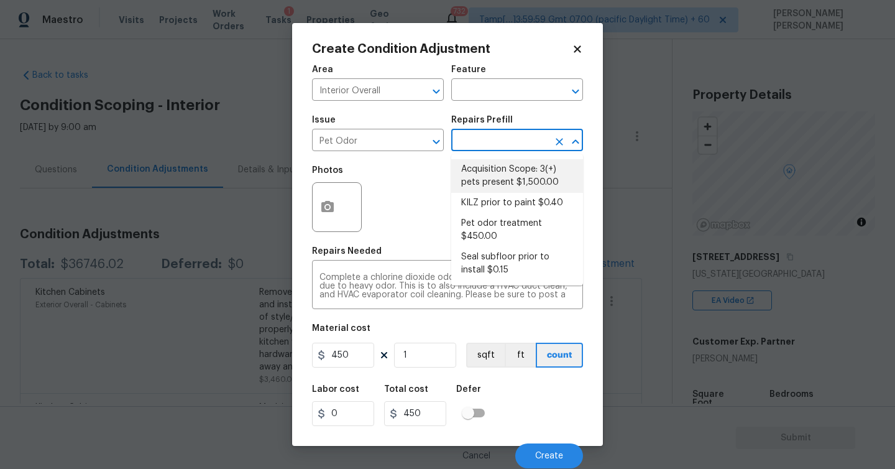
click at [490, 170] on li "Acquisition Scope: 3(+) pets present $1,500.00" at bounding box center [517, 176] width 132 height 34
type textarea "Acquisition Scope: 3(+) pets present"
type input "1500"
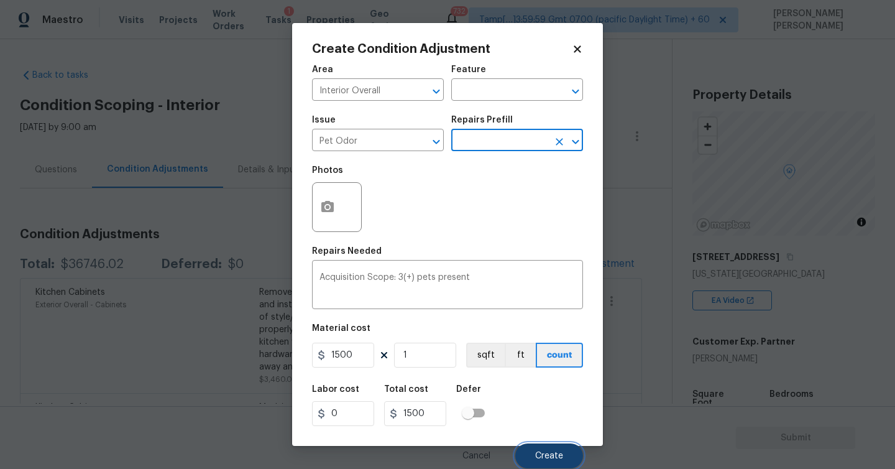
click at [556, 455] on span "Create" at bounding box center [549, 455] width 28 height 9
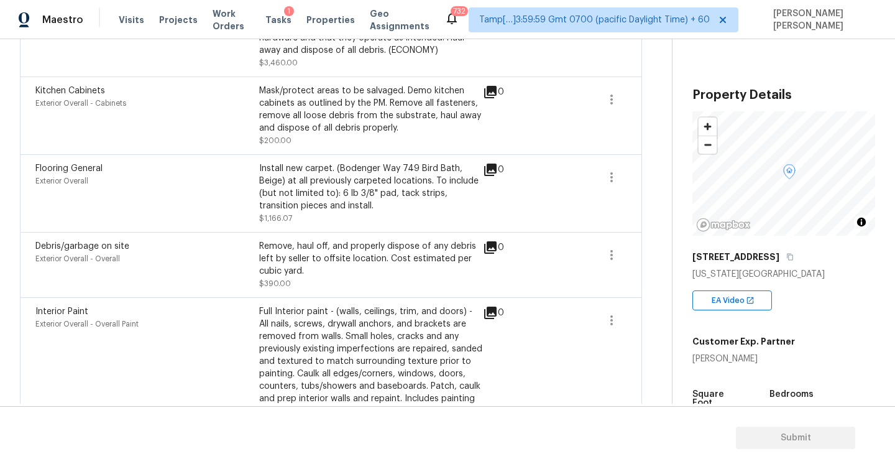
scroll to position [363, 0]
click at [616, 173] on icon "button" at bounding box center [611, 175] width 15 height 15
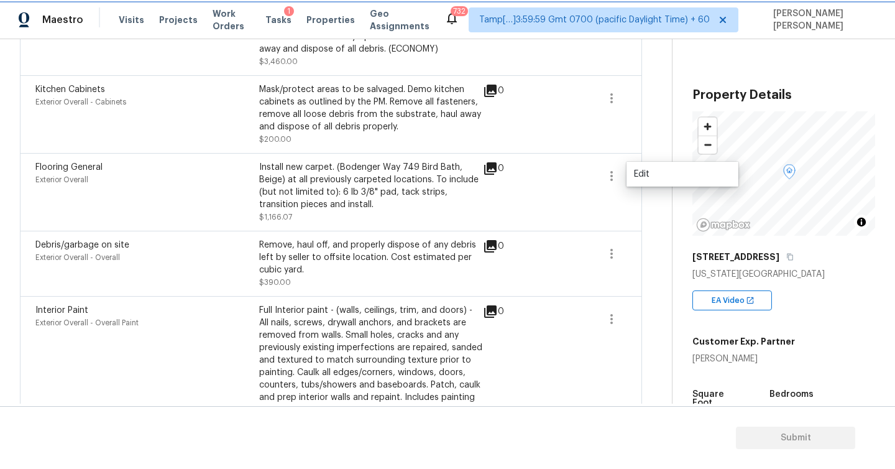
click at [616, 173] on icon "button" at bounding box center [611, 175] width 15 height 15
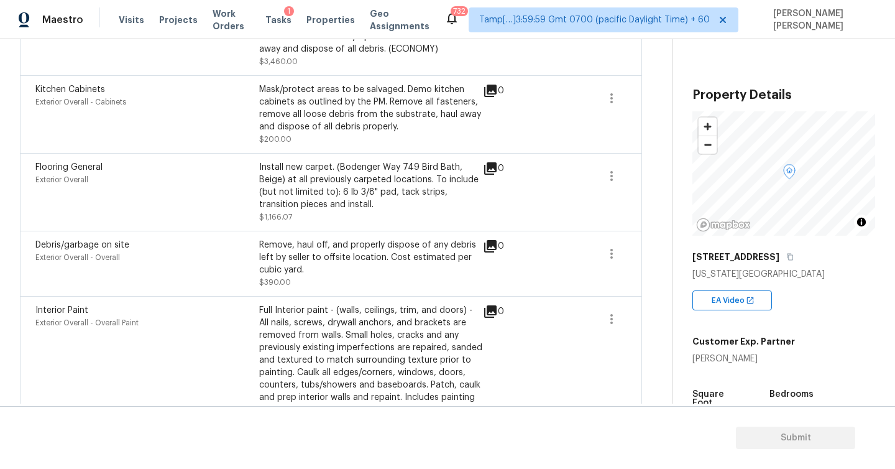
click at [556, 196] on span at bounding box center [568, 192] width 48 height 62
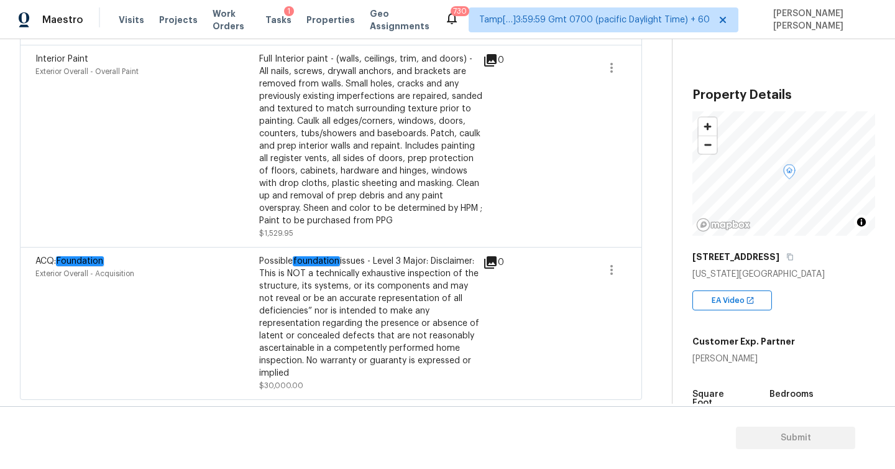
scroll to position [0, 0]
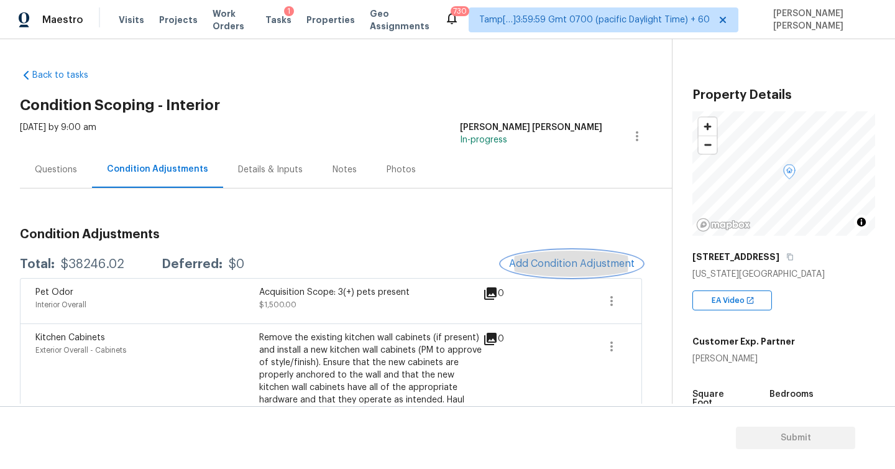
click at [549, 258] on span "Add Condition Adjustment" at bounding box center [572, 263] width 126 height 11
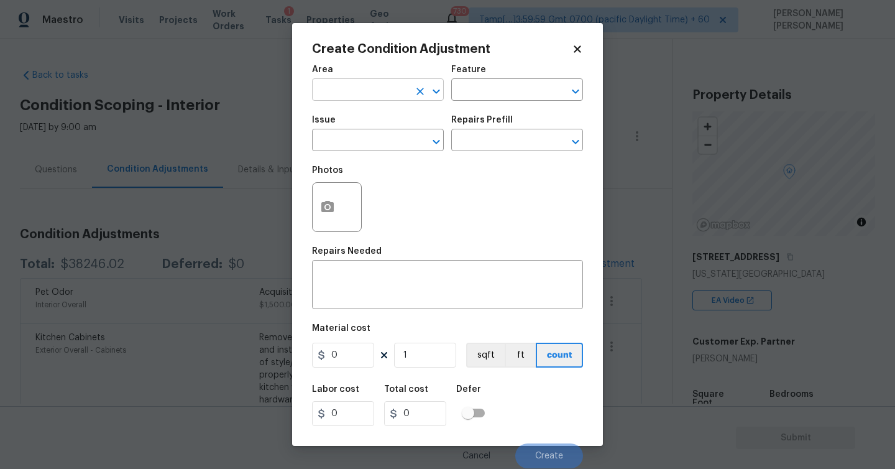
click at [367, 88] on input "text" at bounding box center [360, 90] width 97 height 19
type input "Interior Overall"
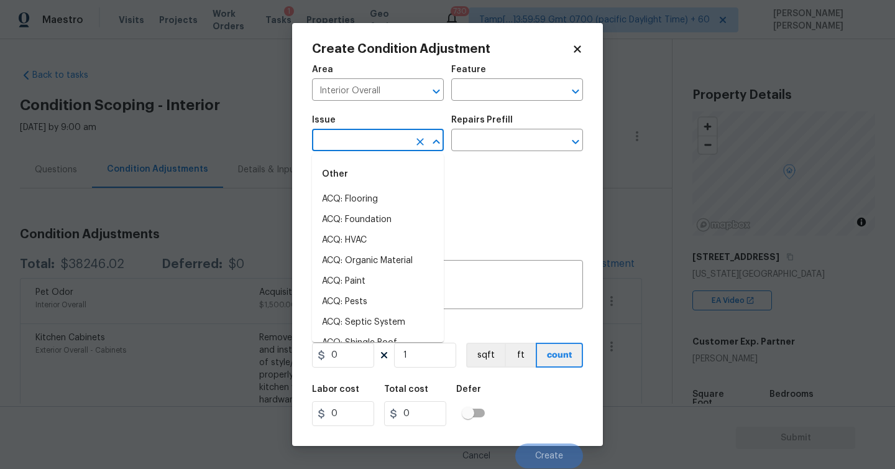
click at [383, 142] on input "text" at bounding box center [360, 141] width 97 height 19
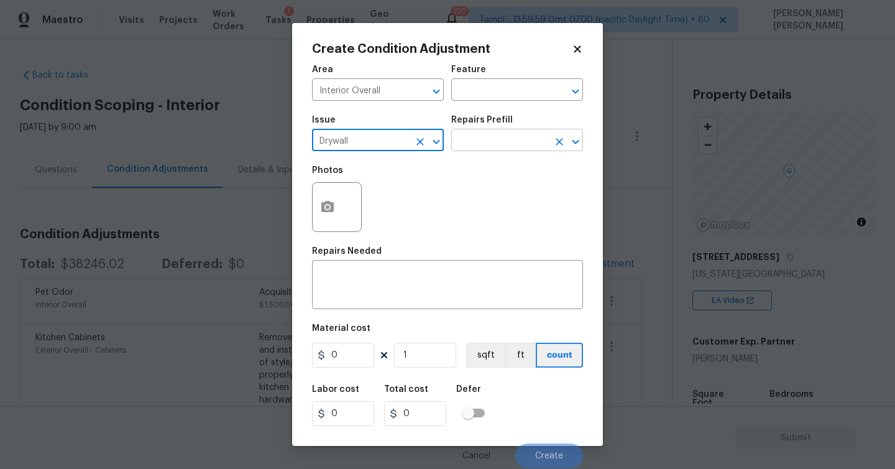
type input "Drywall"
click at [503, 142] on input "text" at bounding box center [499, 141] width 97 height 19
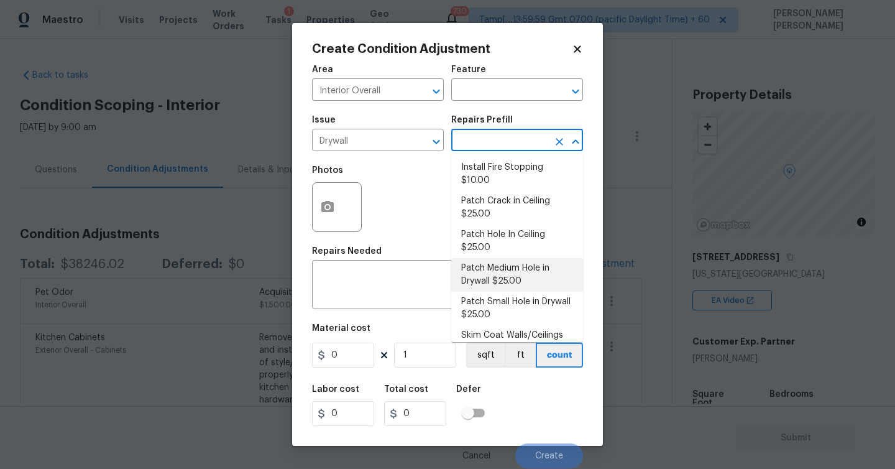
scroll to position [44, 0]
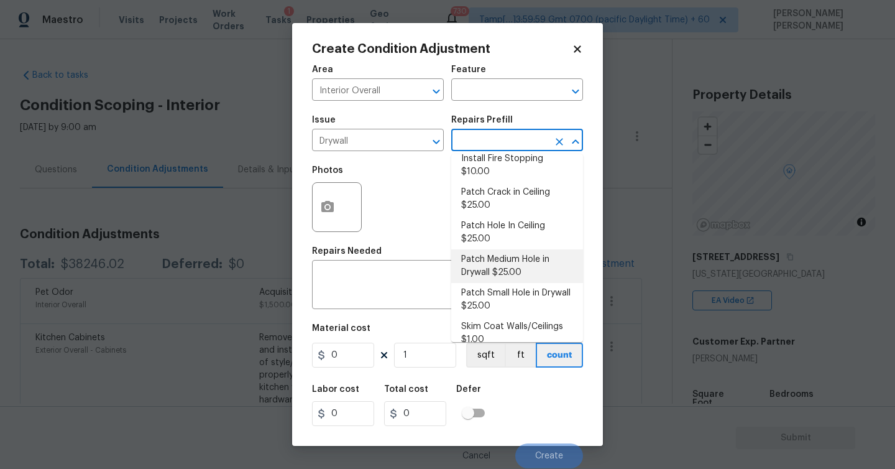
click at [542, 259] on li "Patch Medium Hole in Drywall $25.00" at bounding box center [517, 266] width 132 height 34
type input "Walls and Ceiling"
type textarea "Prep/scrape all loose material from the damaged area; prime if needed. Patch th…"
type input "25"
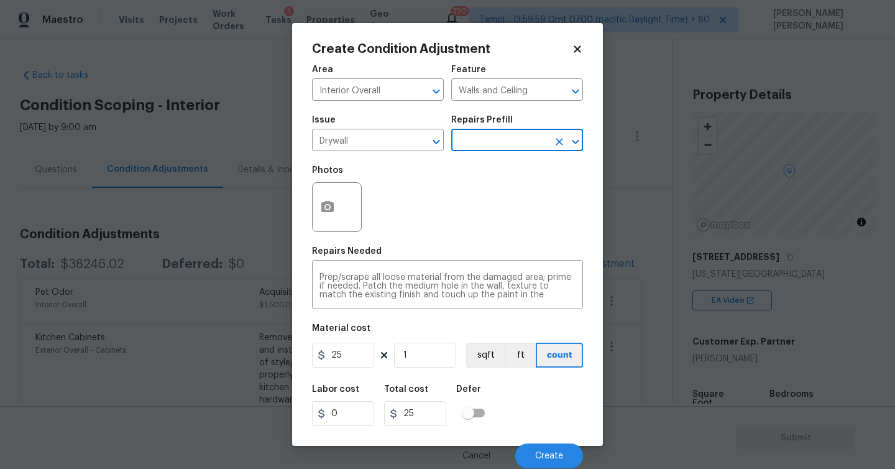
click at [477, 140] on input "text" at bounding box center [499, 141] width 97 height 19
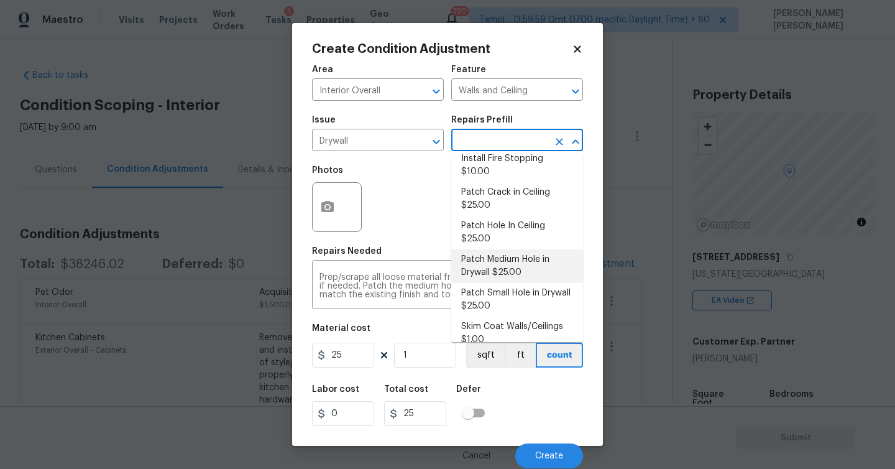
click at [540, 249] on li "Patch Medium Hole in Drywall $25.00" at bounding box center [517, 266] width 132 height 34
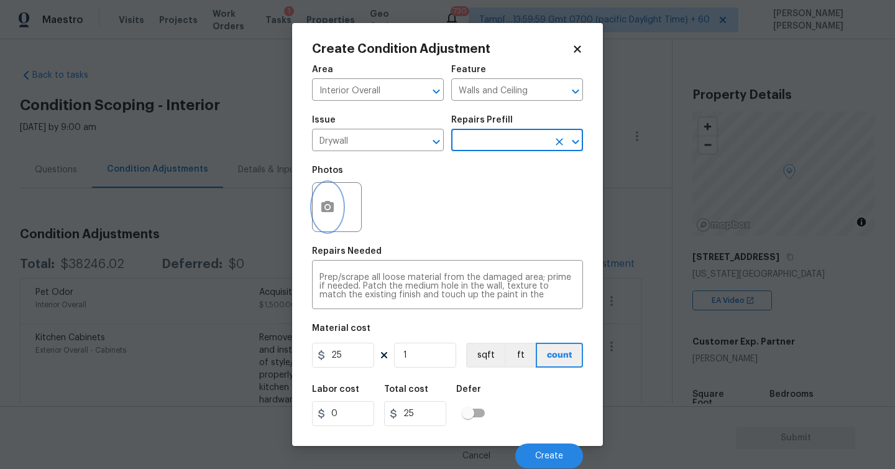
click at [327, 211] on icon "button" at bounding box center [327, 206] width 12 height 11
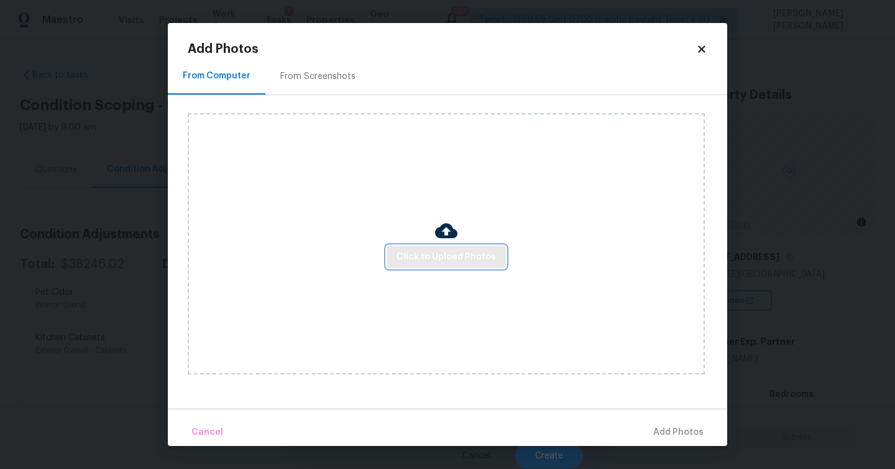
click at [414, 262] on span "Click to Upload Photos" at bounding box center [445, 257] width 99 height 16
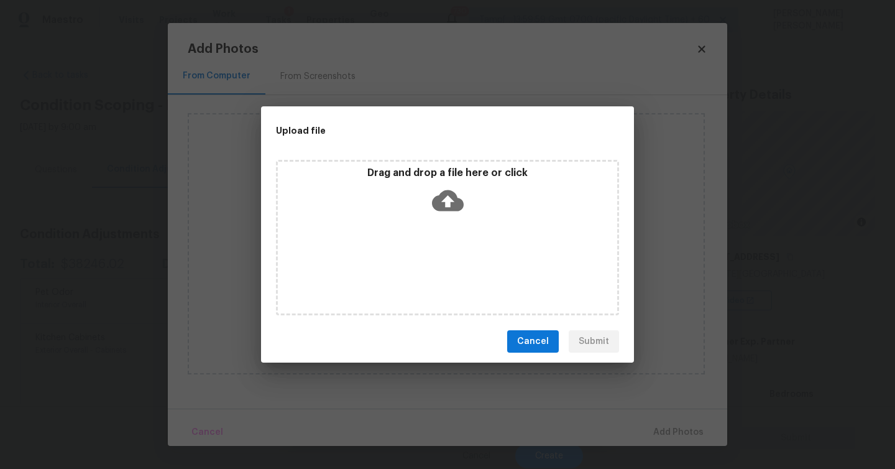
click at [442, 206] on icon at bounding box center [448, 200] width 32 height 21
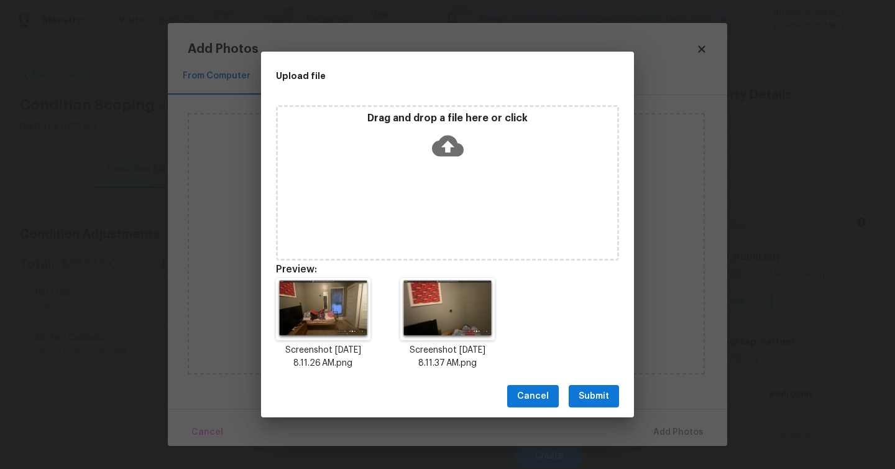
click at [585, 390] on span "Submit" at bounding box center [594, 396] width 30 height 16
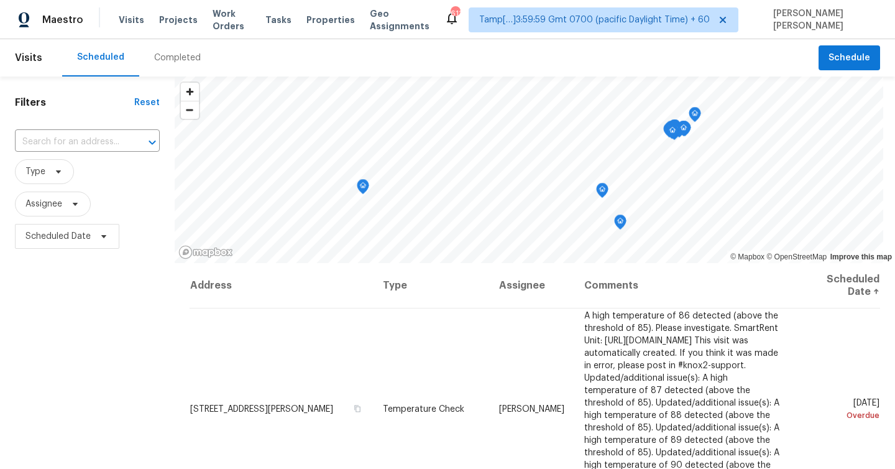
click at [162, 57] on div "Completed" at bounding box center [177, 58] width 47 height 12
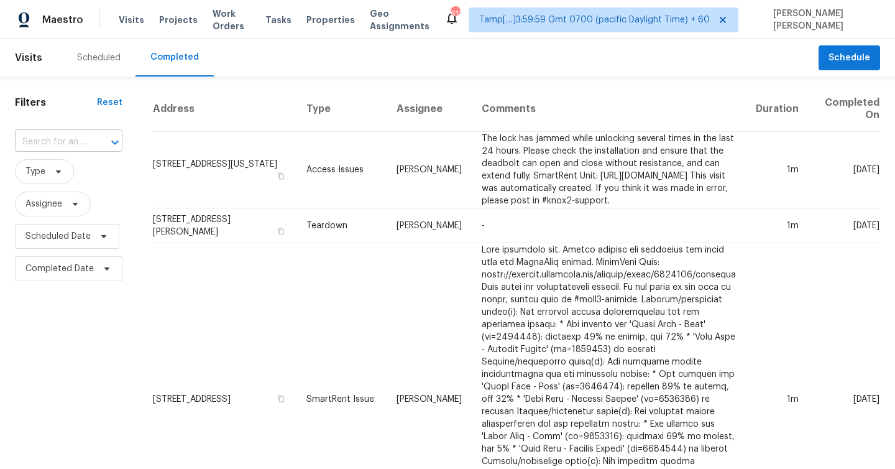
click at [68, 135] on input "text" at bounding box center [51, 141] width 73 height 19
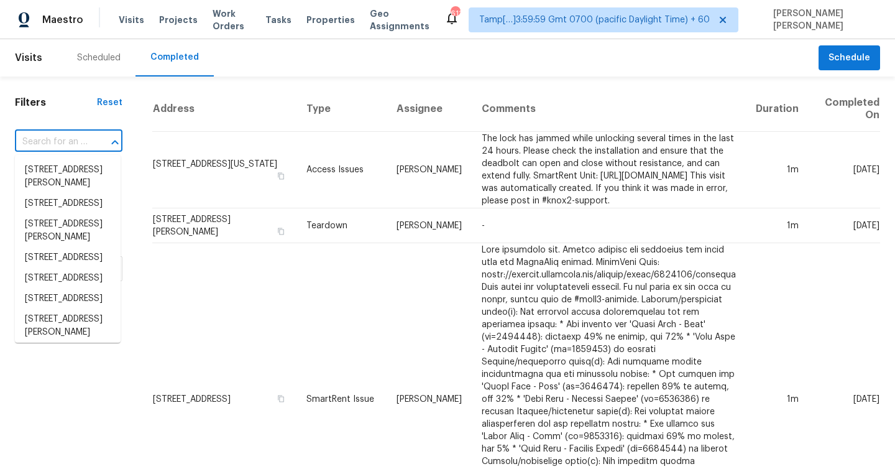
paste input "2091 Ridge Cir, Joelton, TN 37080"
type input "2091 Ridge Cir, Joelton, TN 37080"
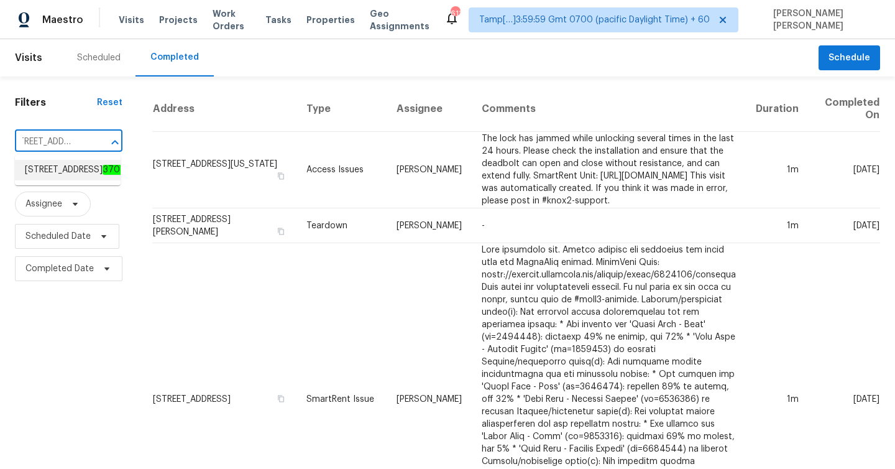
click at [68, 169] on span "2091 Ridge Cir, Joelton, TN 37080" at bounding box center [79, 169] width 108 height 13
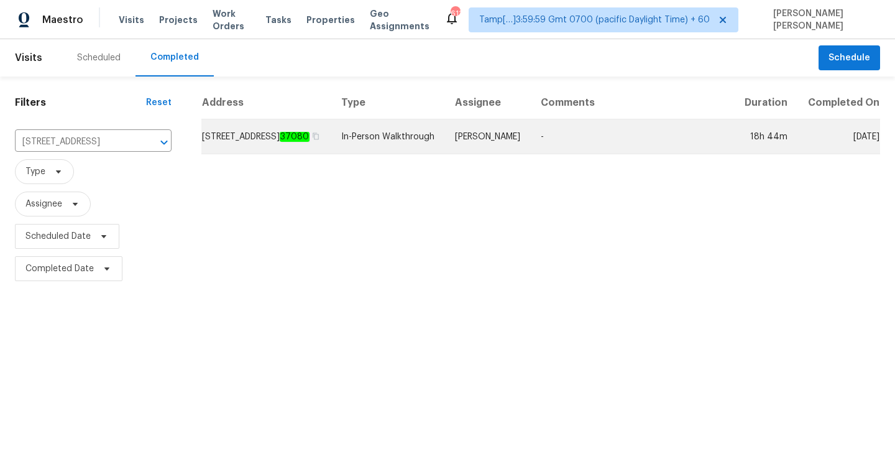
click at [258, 152] on td "2091 Ridge Cir, Joelton, TN 37080" at bounding box center [266, 136] width 130 height 35
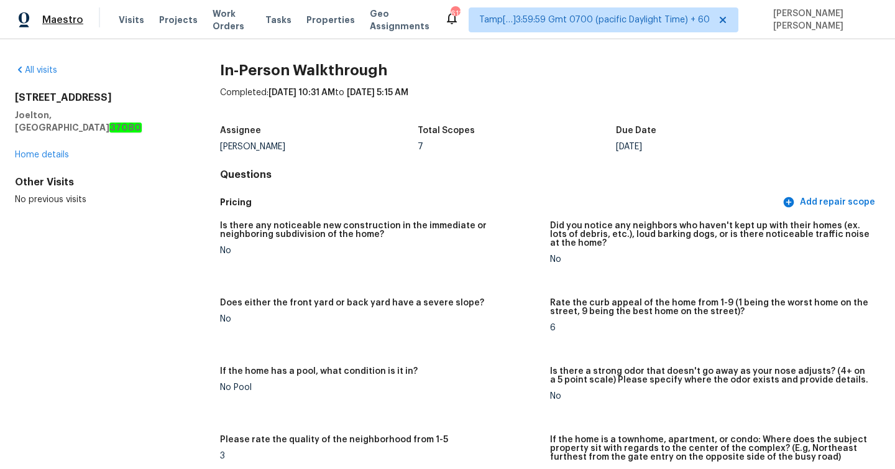
click at [57, 16] on span "Maestro" at bounding box center [62, 20] width 41 height 12
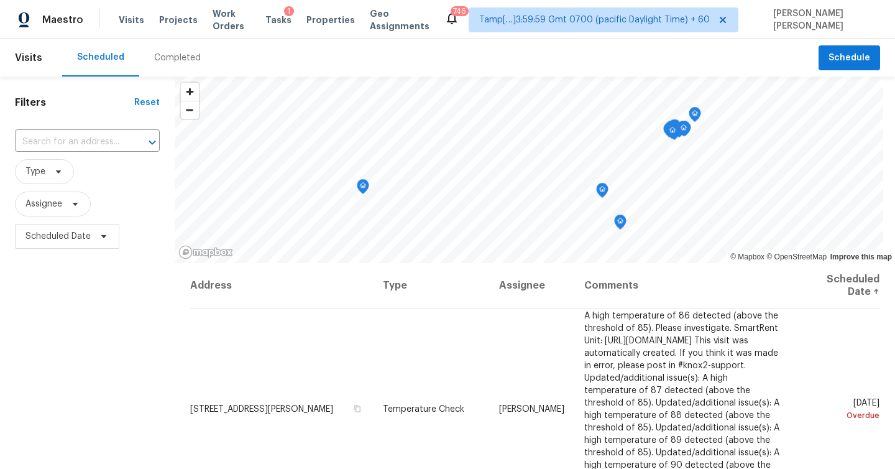
click at [163, 62] on div "Completed" at bounding box center [177, 58] width 47 height 12
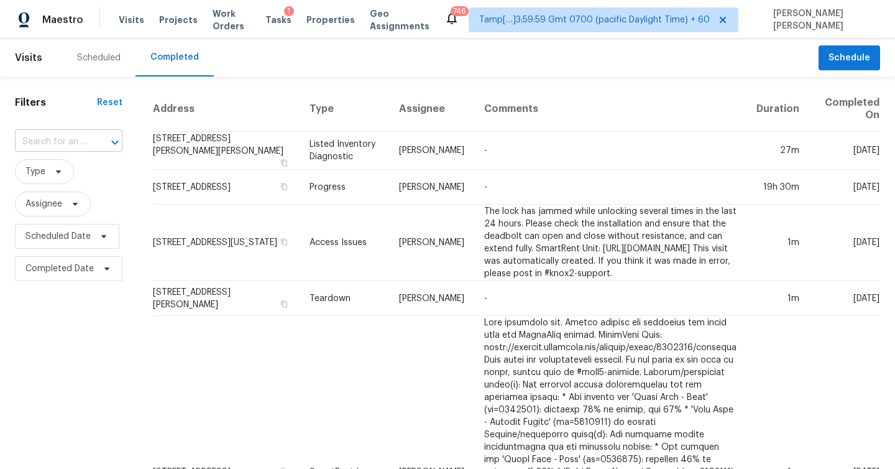
click at [62, 144] on input "text" at bounding box center [51, 141] width 73 height 19
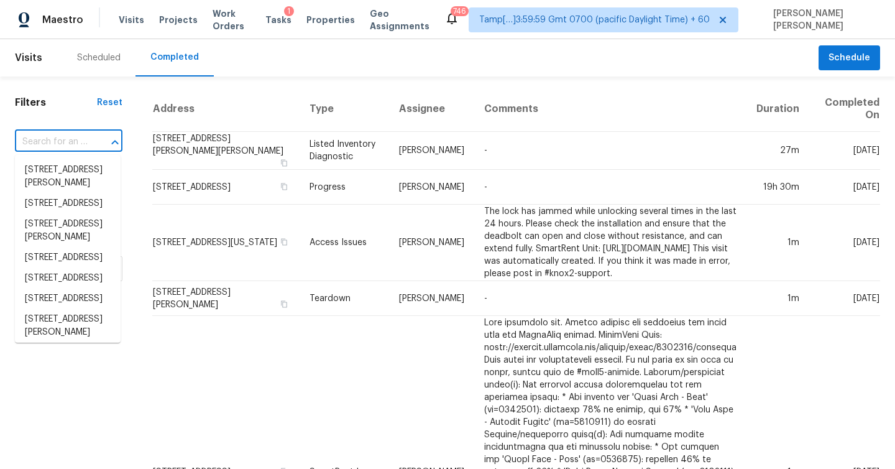
paste input "2020 Clay St, Kansas City, MO 64116"
type input "2020 Clay St, Kansas City, MO 64116"
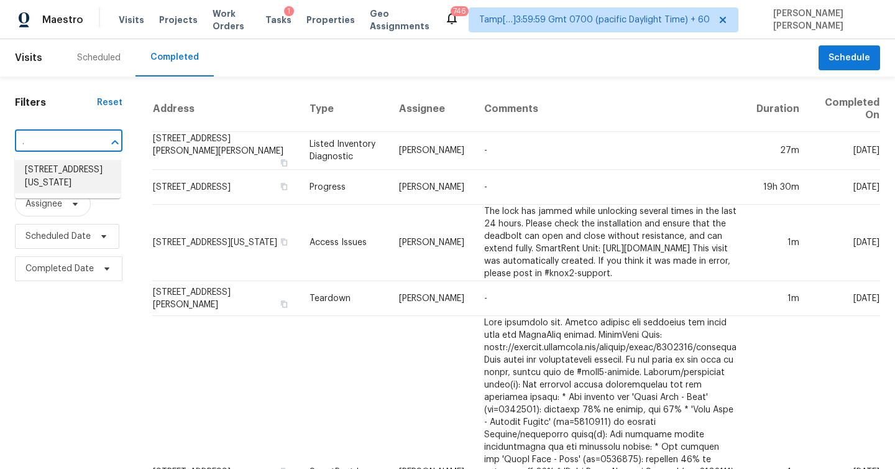
click at [66, 166] on li "2020 Clay St, Kansas City, MO 64116" at bounding box center [68, 177] width 106 height 34
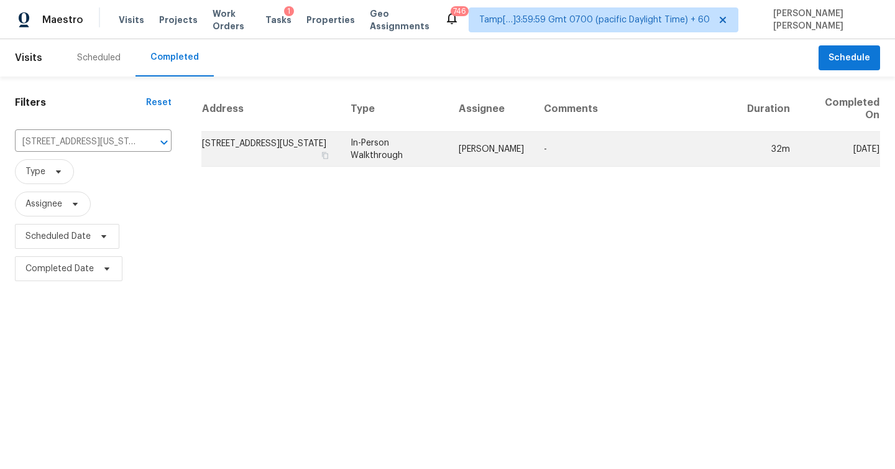
click at [252, 152] on td "2020 Clay St, Kansas City, MO 64116" at bounding box center [270, 149] width 139 height 35
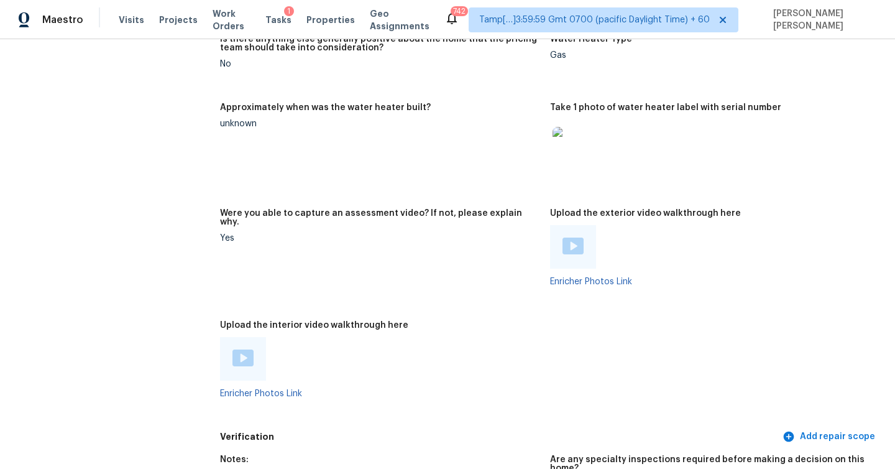
scroll to position [2177, 0]
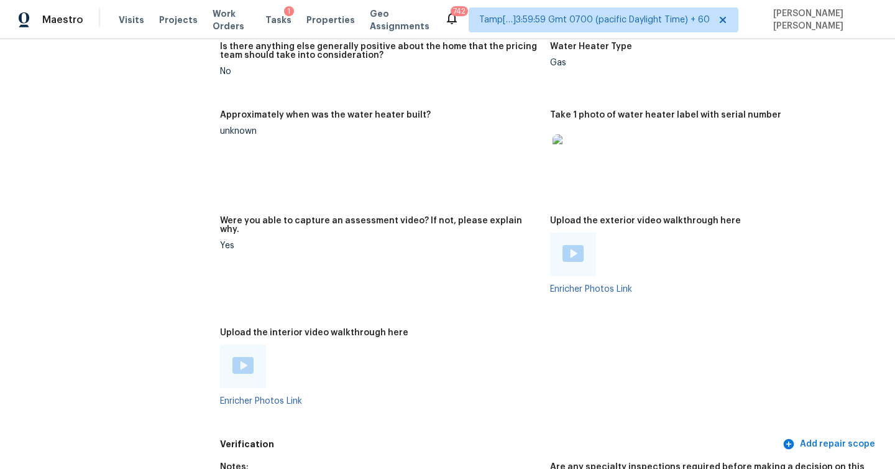
click at [252, 344] on div at bounding box center [243, 365] width 46 height 43
click at [240, 357] on img at bounding box center [242, 365] width 21 height 17
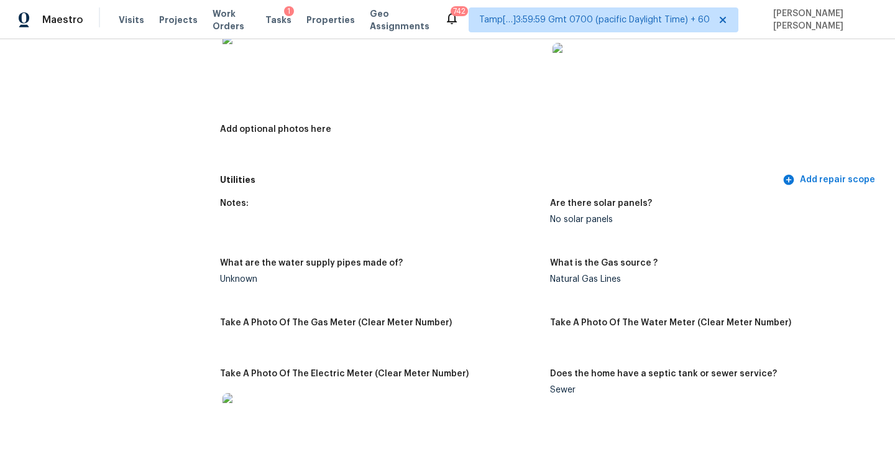
scroll to position [2441, 0]
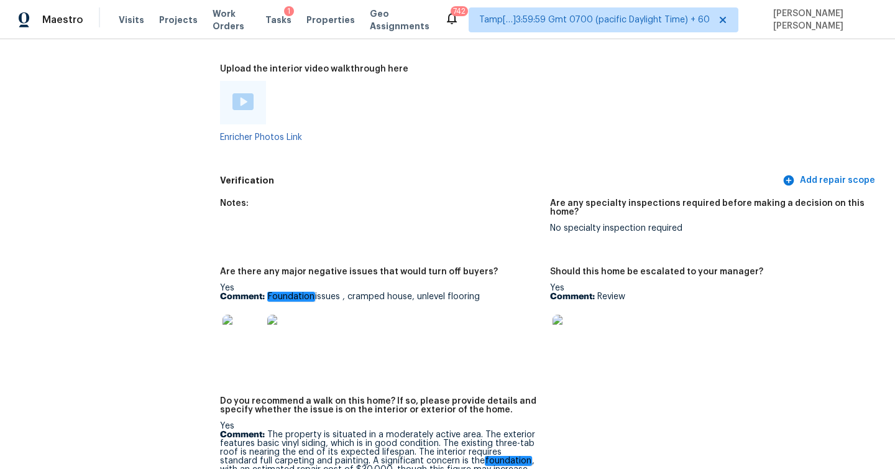
click at [568, 319] on img at bounding box center [572, 334] width 40 height 40
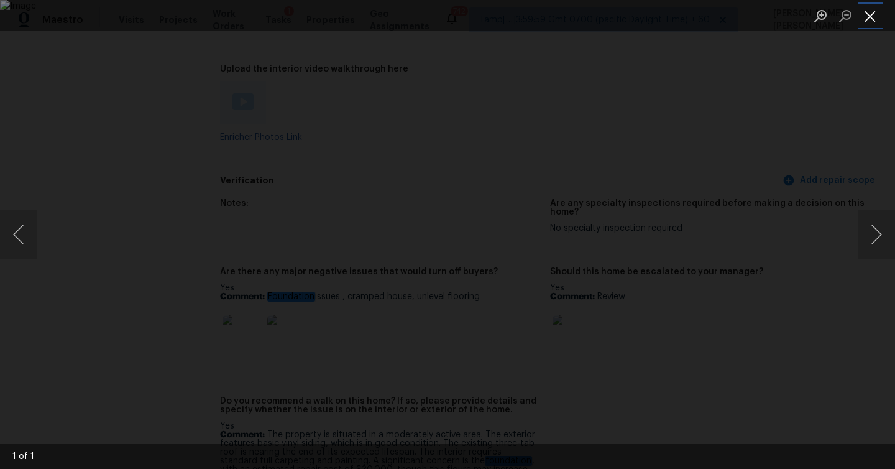
click at [868, 18] on button "Close lightbox" at bounding box center [870, 16] width 25 height 22
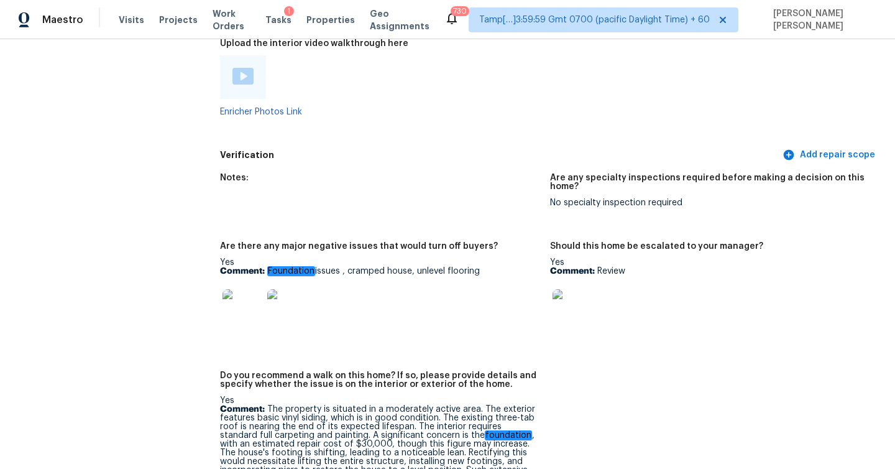
scroll to position [3381, 0]
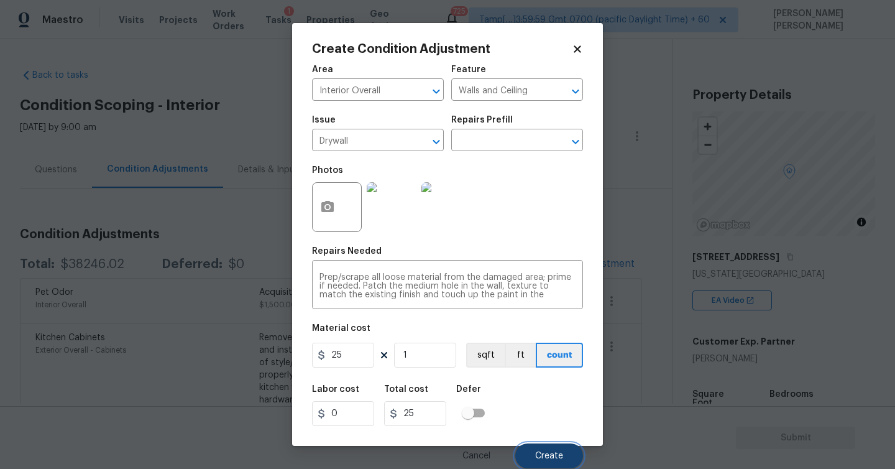
click at [549, 457] on span "Create" at bounding box center [549, 455] width 28 height 9
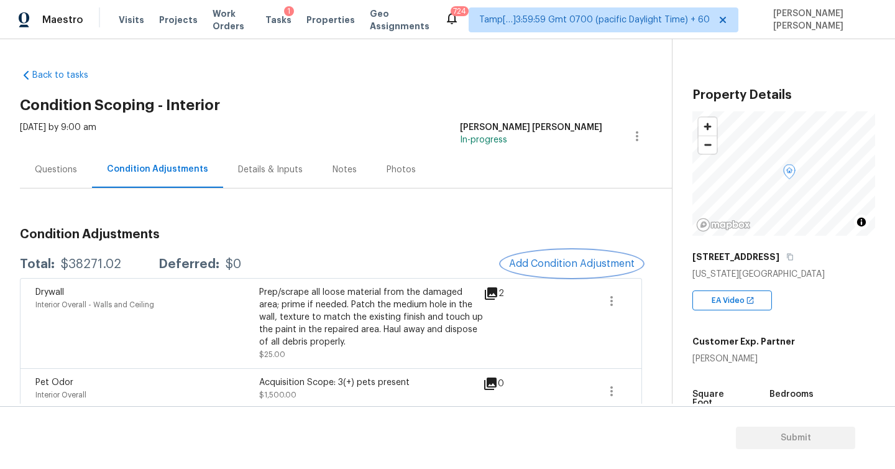
scroll to position [280, 0]
